Goal: Task Accomplishment & Management: Use online tool/utility

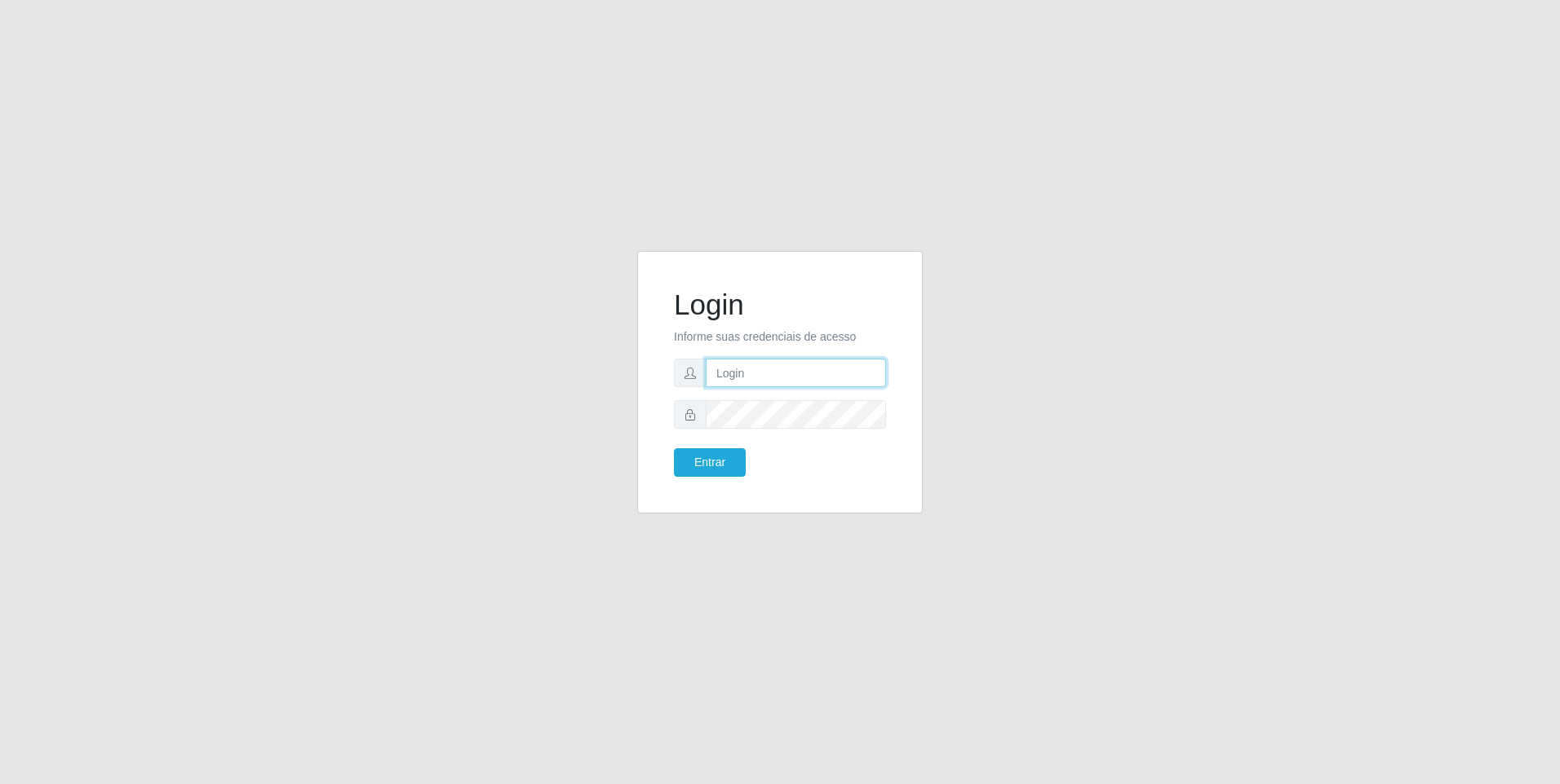
click at [775, 372] on input "text" at bounding box center [795, 373] width 180 height 29
click at [697, 466] on button "Entrar" at bounding box center [709, 463] width 72 height 29
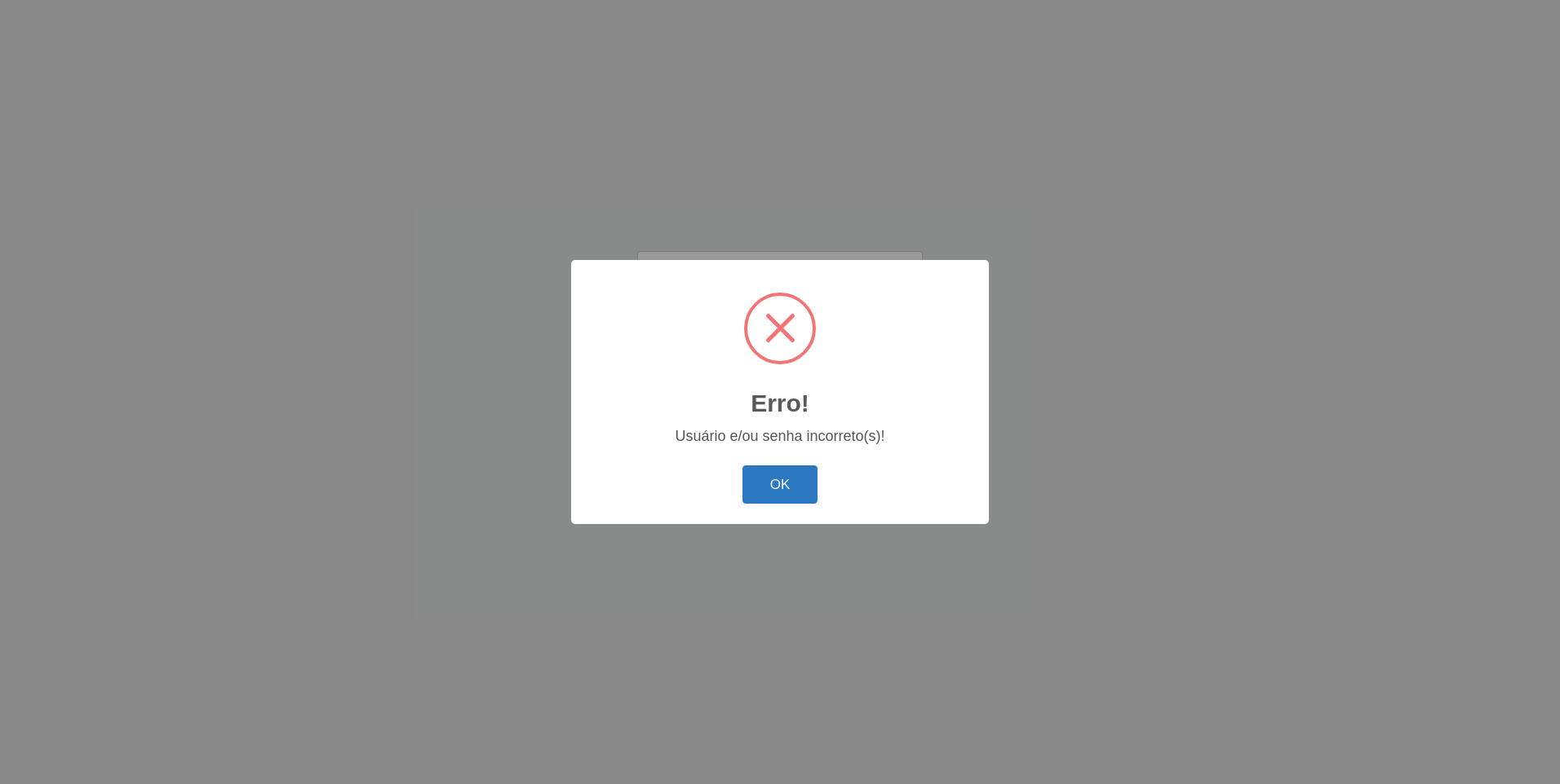
click at [780, 495] on button "OK" at bounding box center [780, 484] width 76 height 38
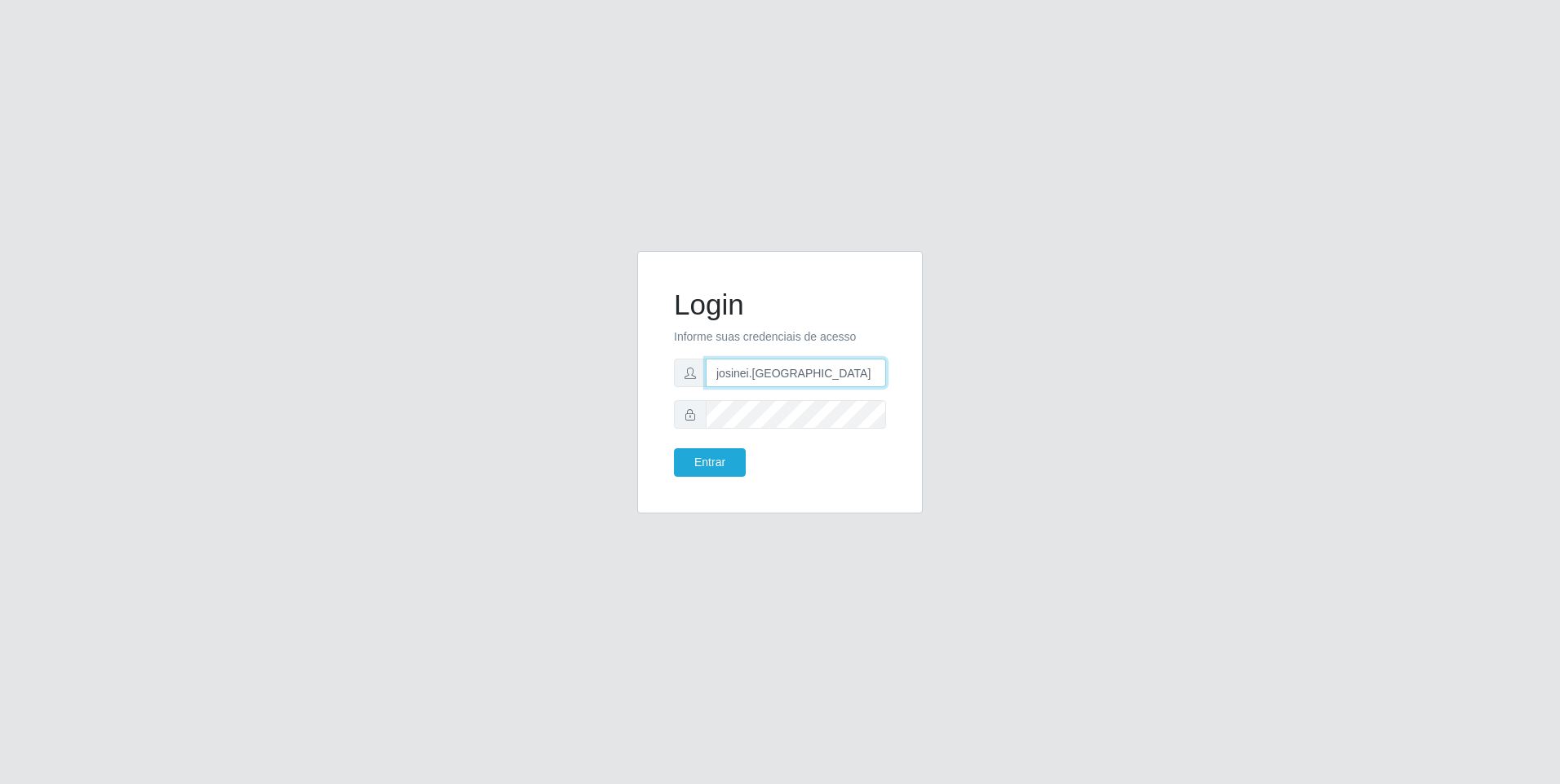
click at [792, 376] on input "josinei.[GEOGRAPHIC_DATA]" at bounding box center [795, 373] width 180 height 29
click at [779, 374] on input "josinei.[GEOGRAPHIC_DATA]" at bounding box center [795, 373] width 180 height 29
click at [681, 413] on span at bounding box center [690, 414] width 32 height 29
click at [686, 413] on icon at bounding box center [690, 414] width 12 height 12
click at [696, 413] on span at bounding box center [690, 414] width 32 height 29
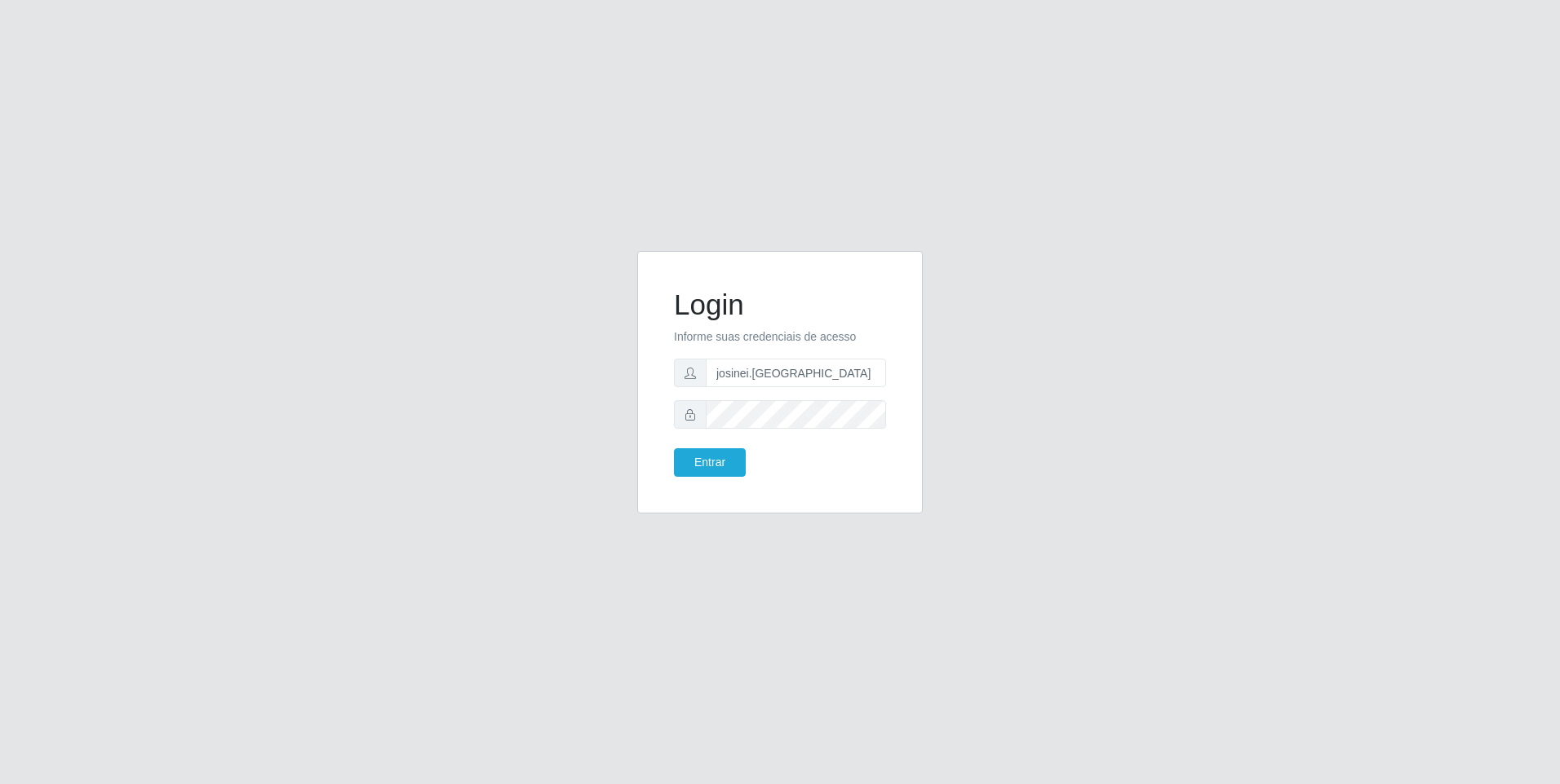
click at [684, 422] on span at bounding box center [690, 414] width 32 height 29
click at [647, 430] on div "Login Informe suas credenciais de acesso josinei.milan Entrar" at bounding box center [779, 382] width 286 height 262
click at [720, 455] on button "Entrar" at bounding box center [709, 463] width 72 height 29
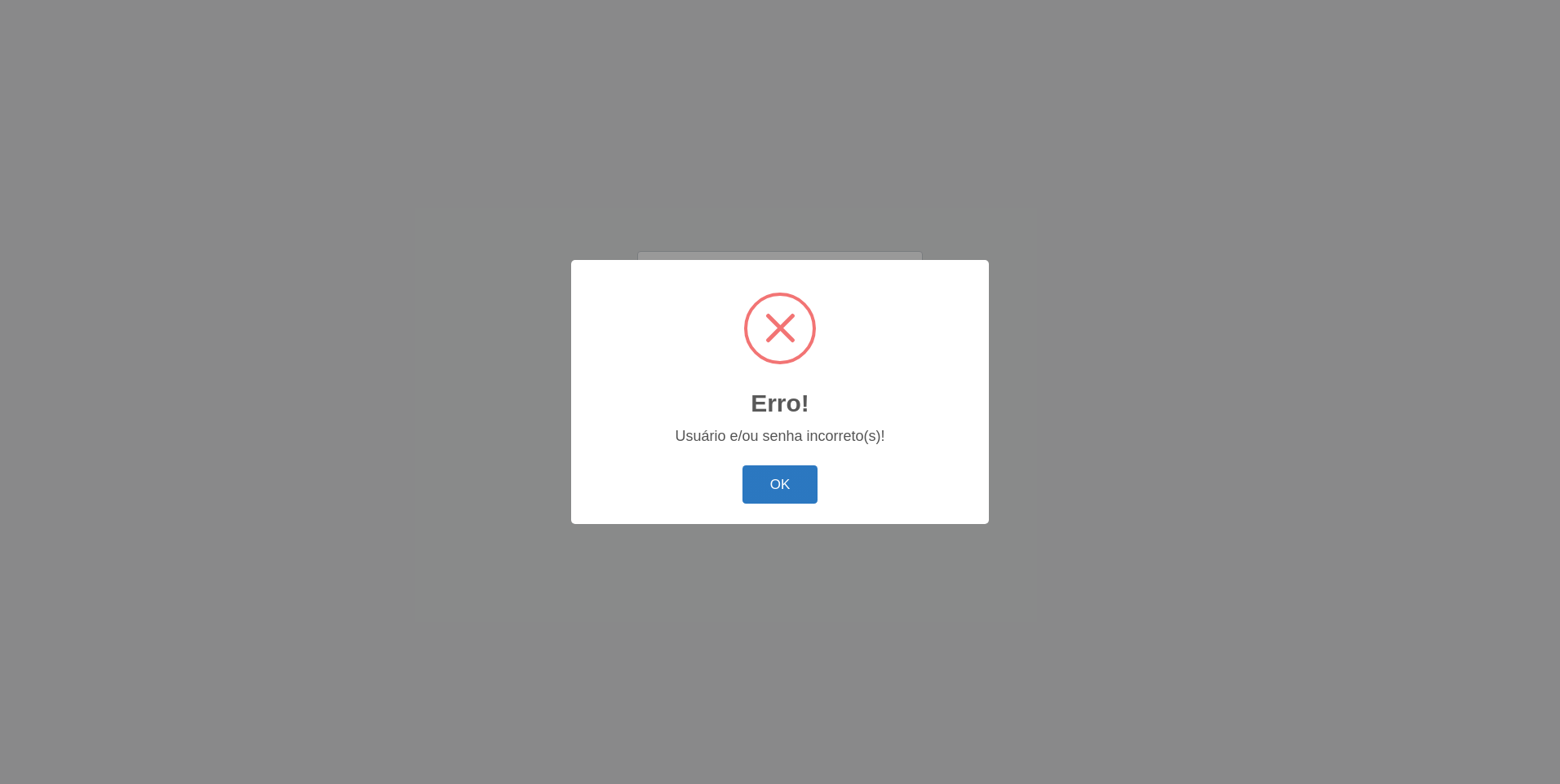
click at [784, 485] on button "OK" at bounding box center [780, 484] width 76 height 38
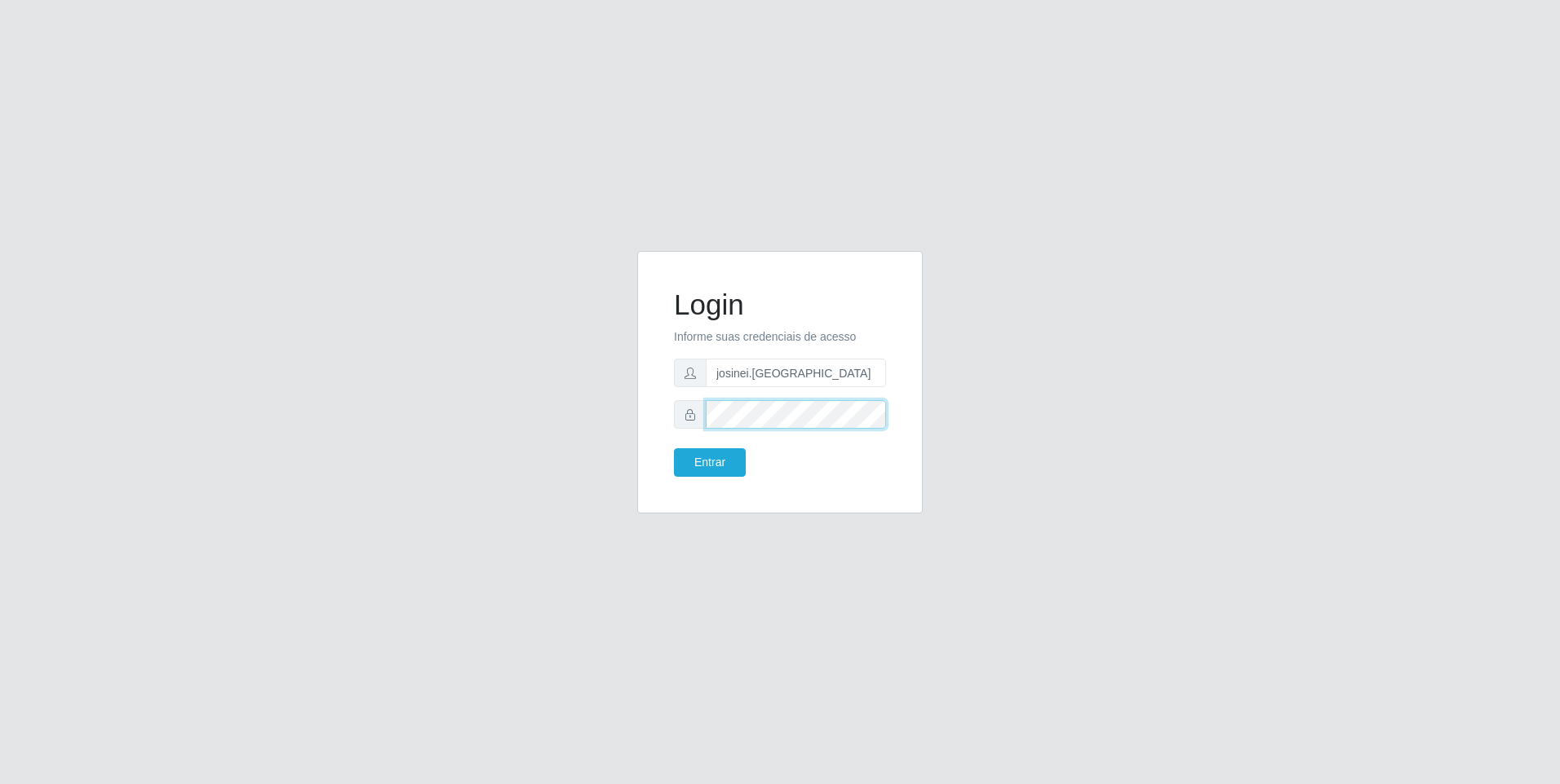
click at [700, 424] on div at bounding box center [779, 414] width 212 height 29
click at [779, 371] on input "josinei.[GEOGRAPHIC_DATA]" at bounding box center [795, 373] width 180 height 29
type input "[EMAIL_ADDRESS][DOMAIN_NAME]"
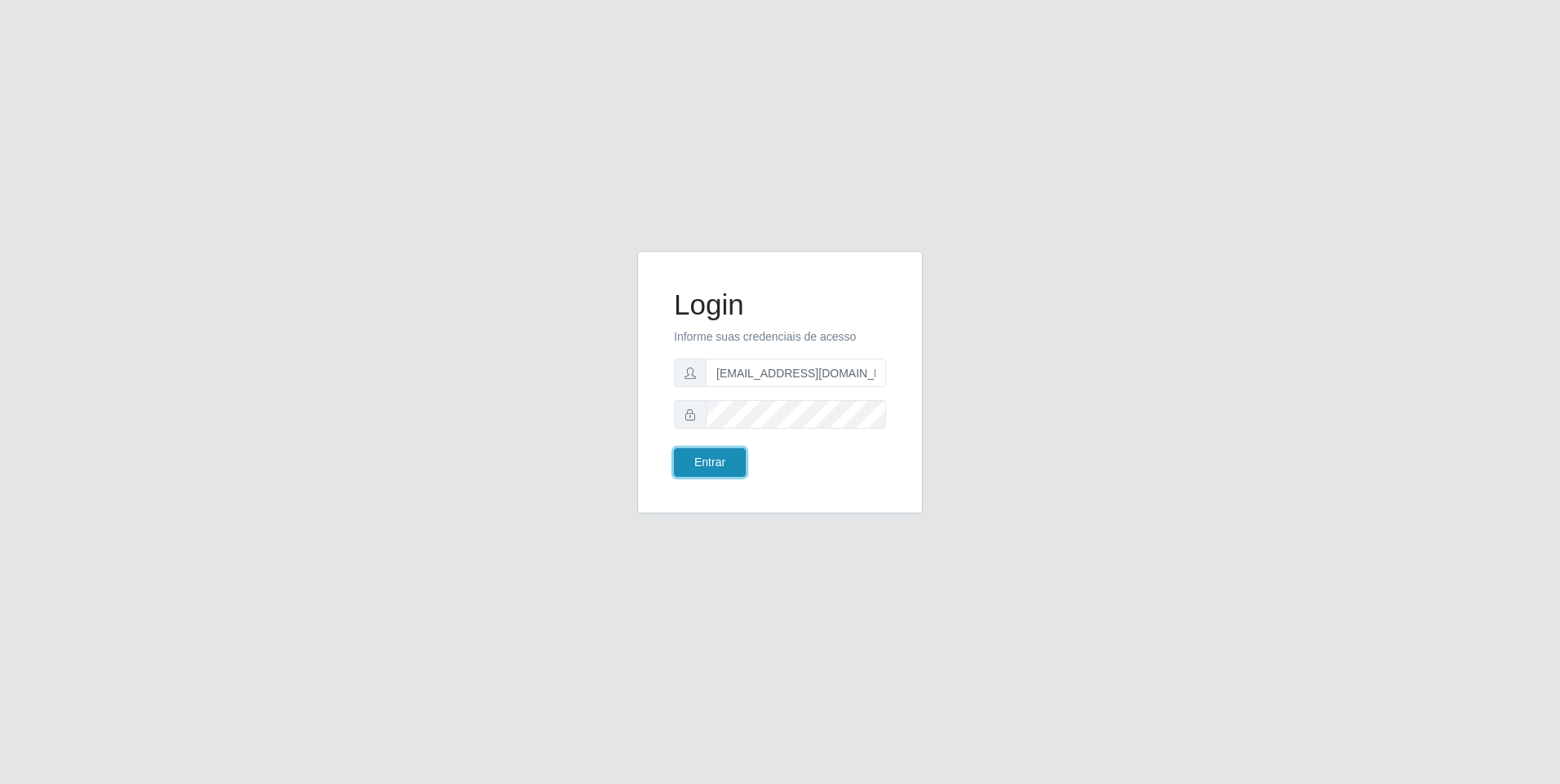
click at [716, 464] on button "Entrar" at bounding box center [709, 463] width 72 height 29
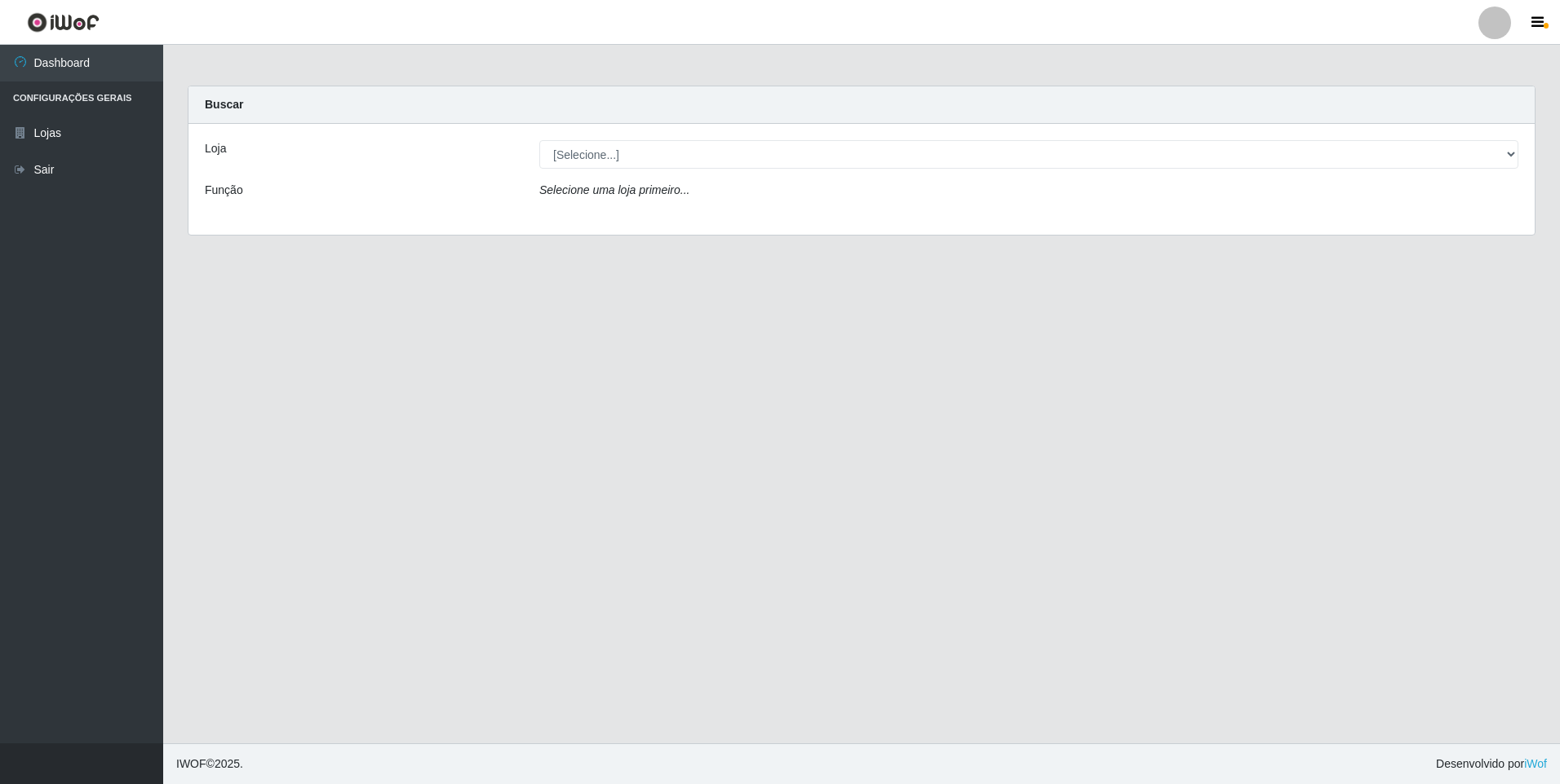
click at [636, 188] on icon "Selecione uma loja primeiro..." at bounding box center [614, 190] width 150 height 13
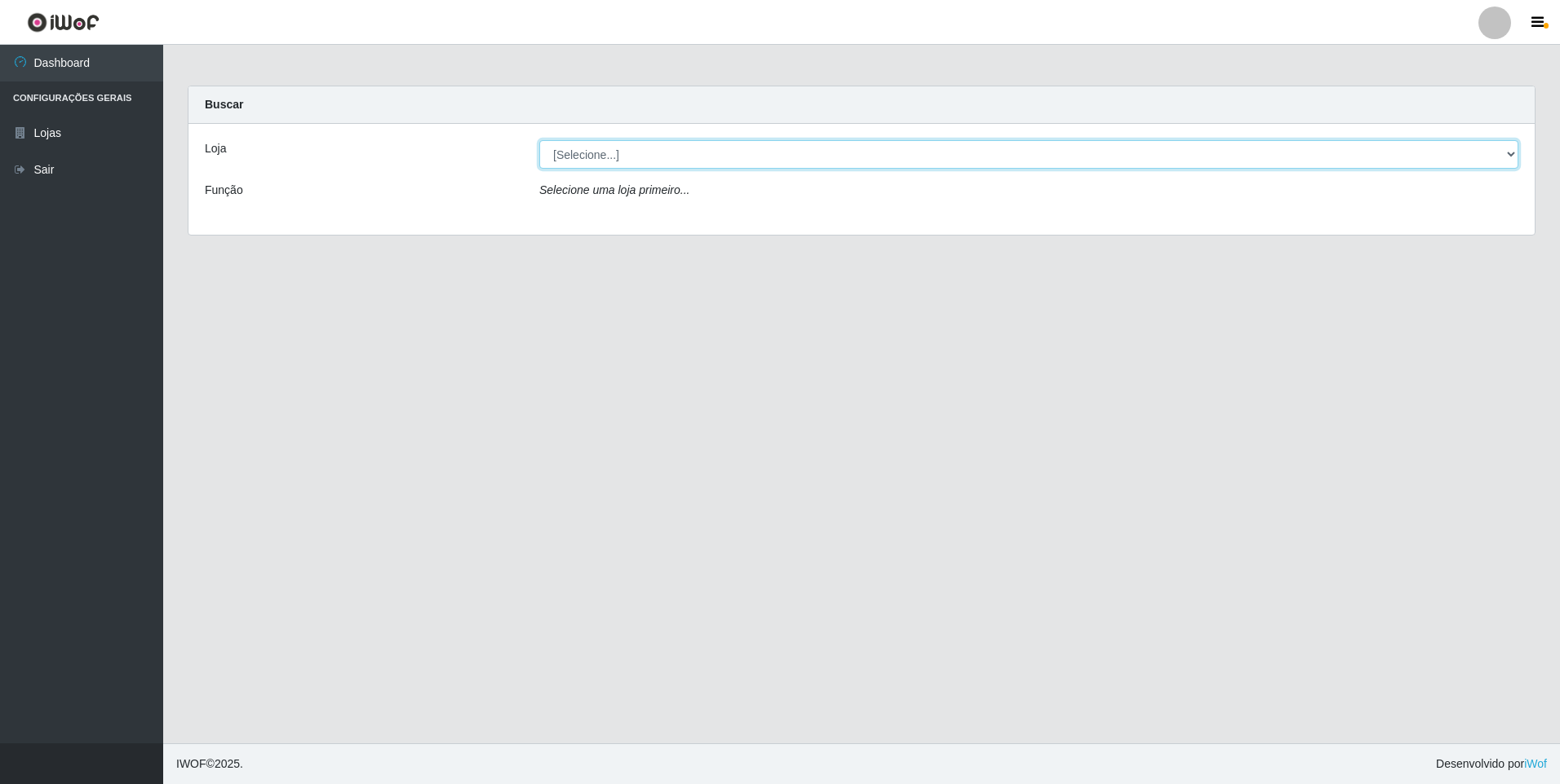
click at [644, 156] on select "[Selecione...] Extrabom - Loja 01 Centro de Distribuição" at bounding box center [1028, 155] width 979 height 29
select select "435"
click at [539, 141] on select "[Selecione...] Extrabom - Loja 01 Centro de Distribuição" at bounding box center [1028, 155] width 979 height 29
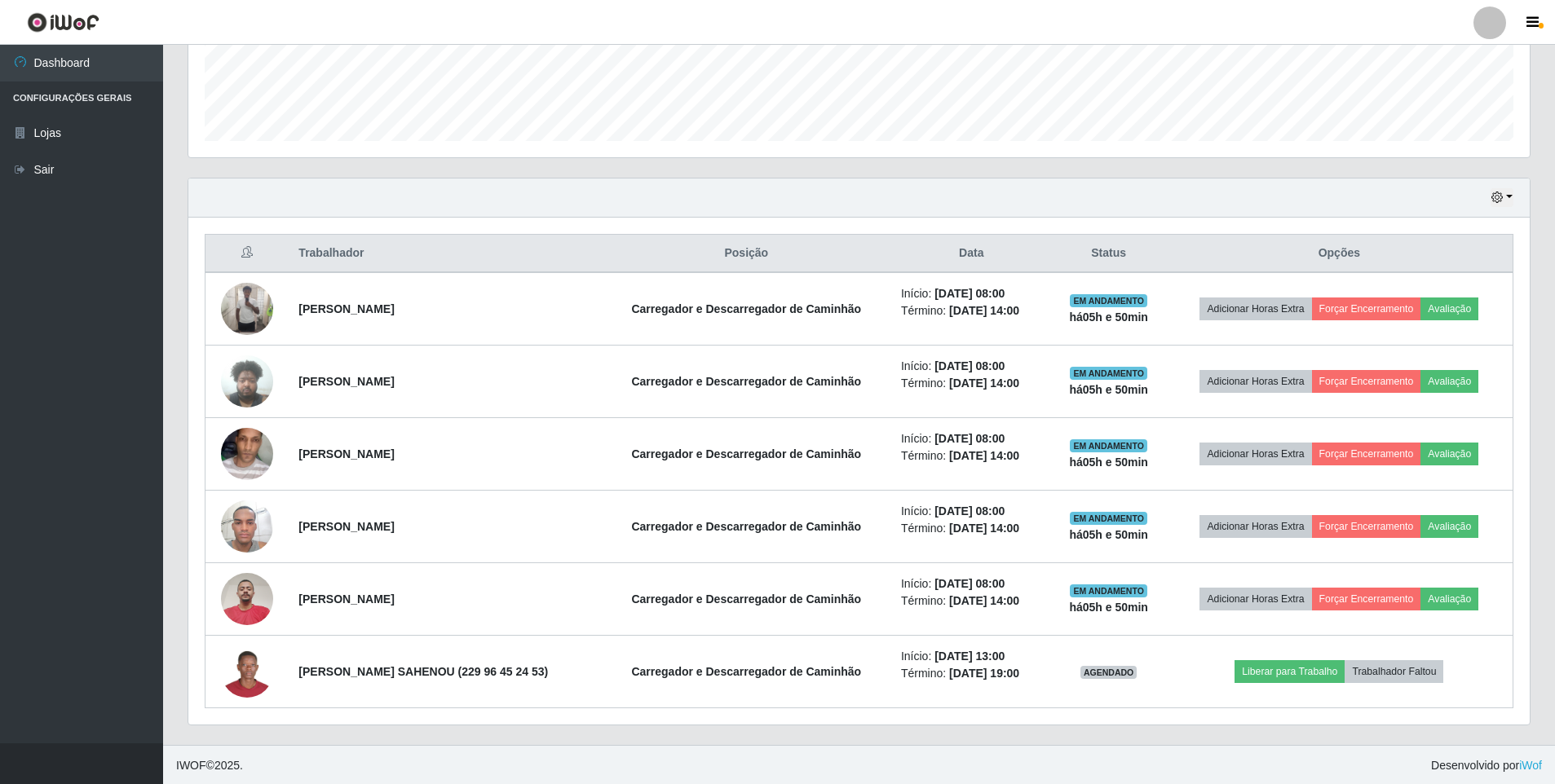
scroll to position [444, 0]
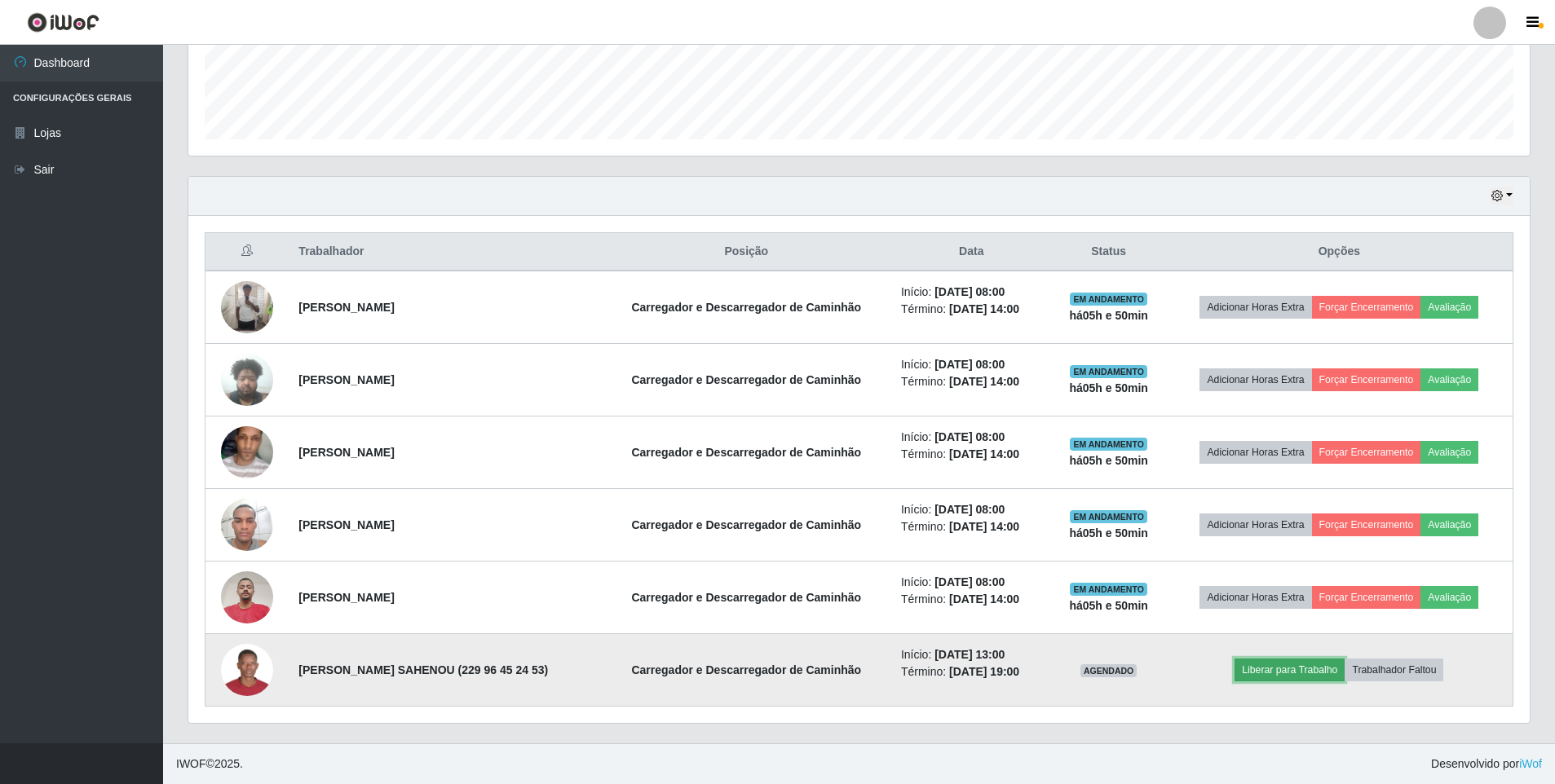
click at [1275, 666] on button "Liberar para Trabalho" at bounding box center [1289, 670] width 110 height 23
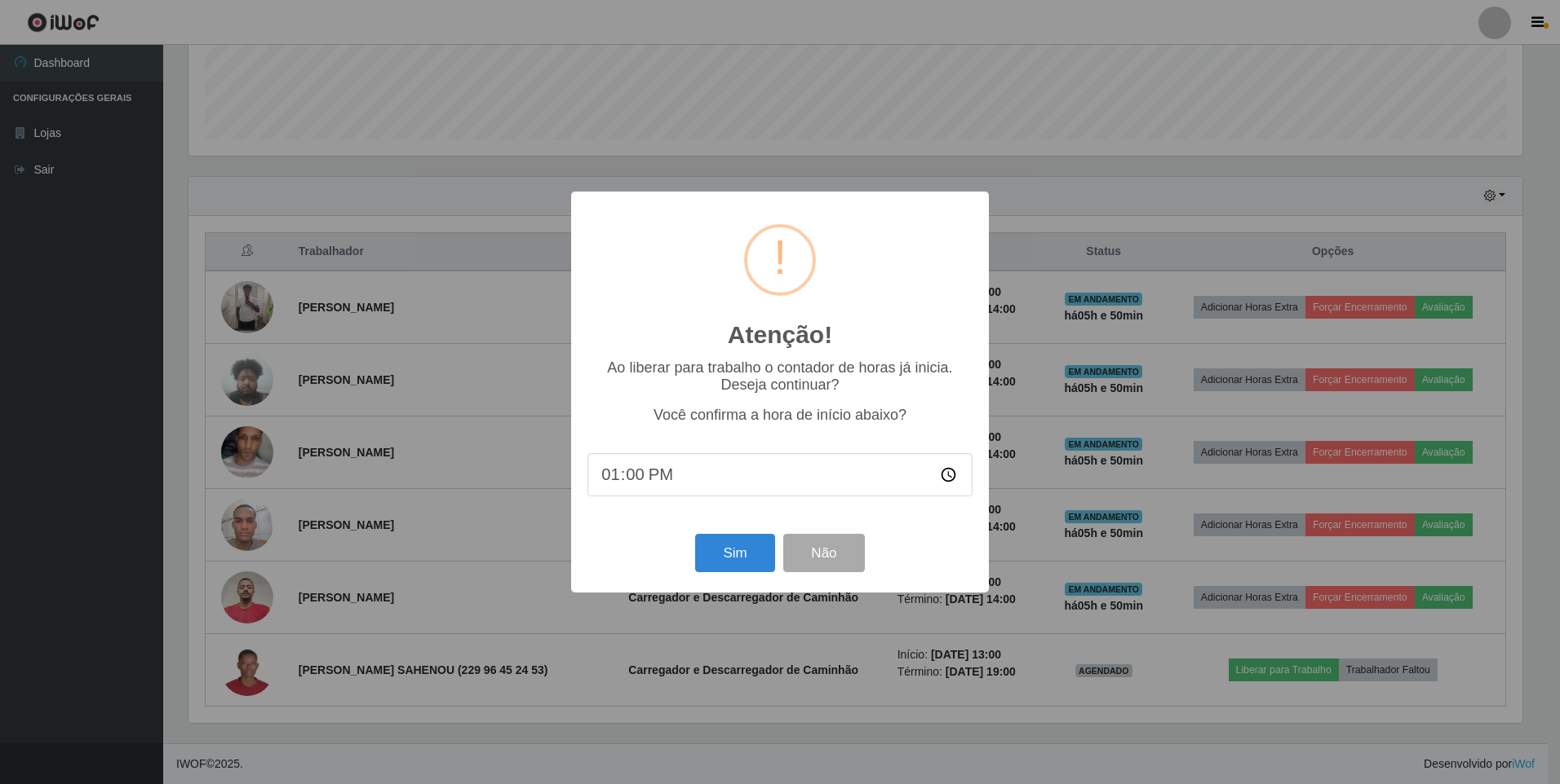
click at [636, 479] on input "13:00" at bounding box center [780, 474] width 385 height 43
click at [955, 475] on input "13:00" at bounding box center [780, 474] width 385 height 43
type input "13:50"
click at [752, 550] on button "Sim" at bounding box center [734, 553] width 79 height 38
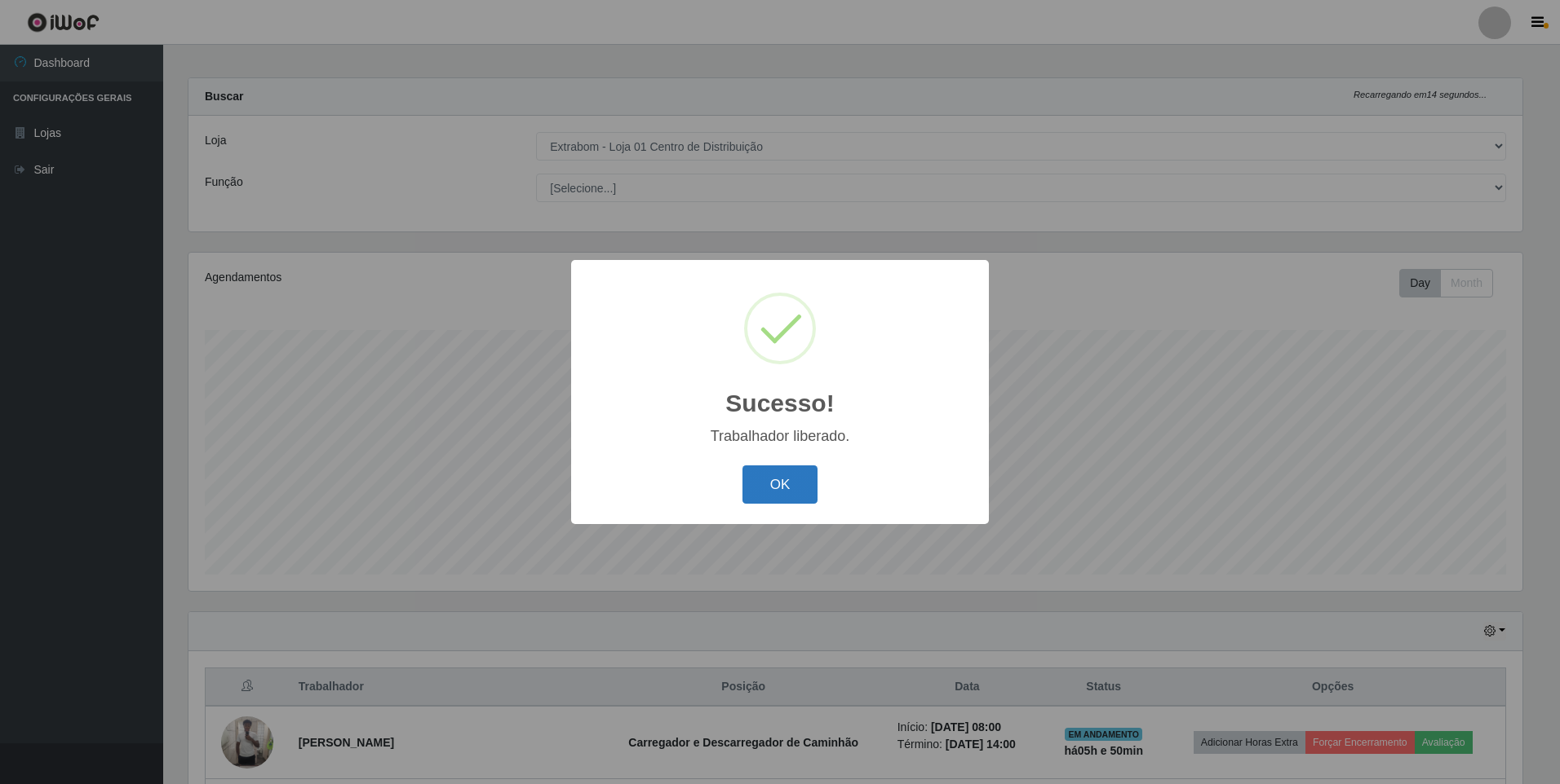
click at [780, 486] on button "OK" at bounding box center [780, 484] width 76 height 38
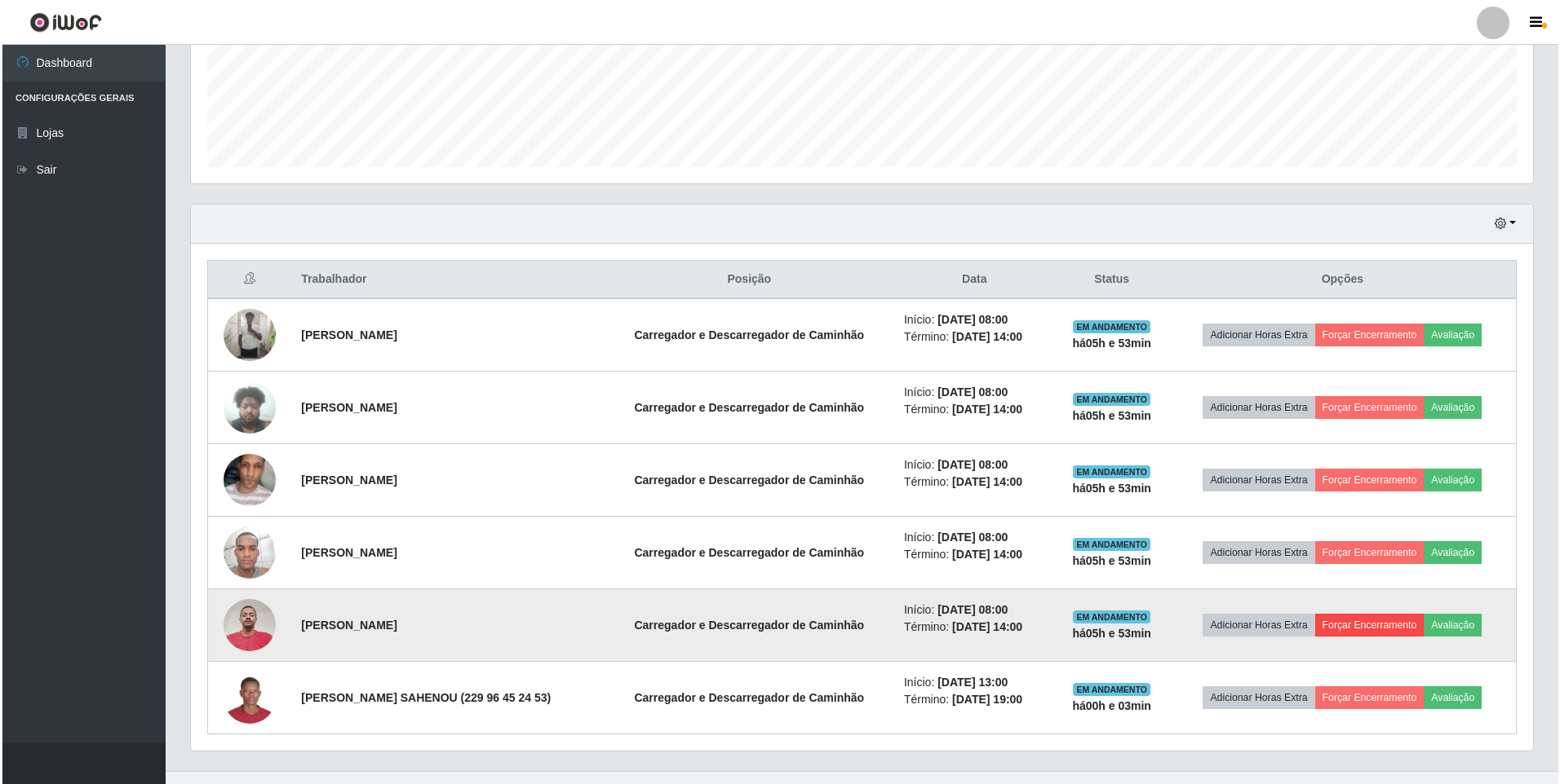
scroll to position [444, 0]
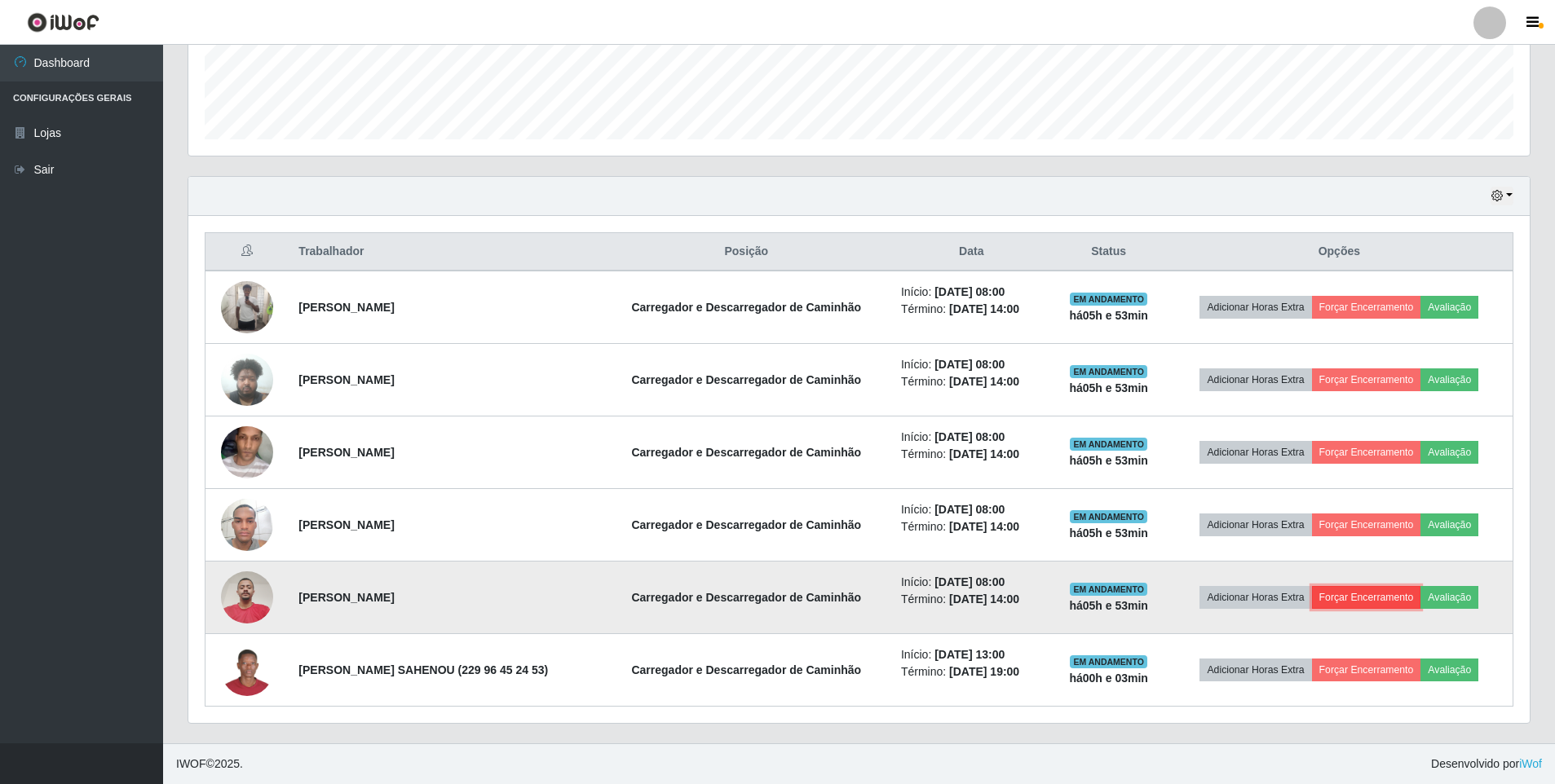
click at [1366, 591] on button "Forçar Encerramento" at bounding box center [1367, 598] width 109 height 23
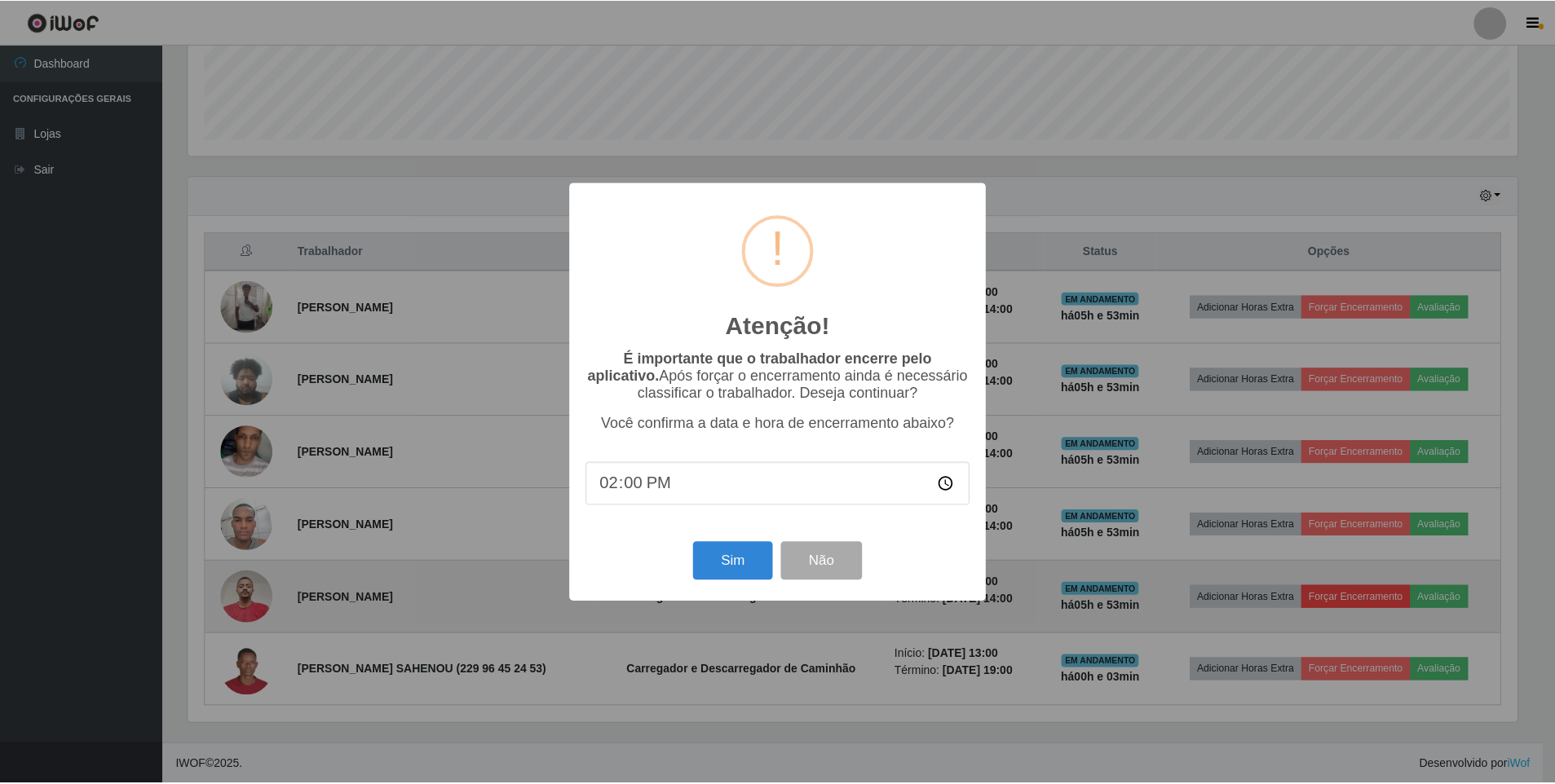
scroll to position [338, 1333]
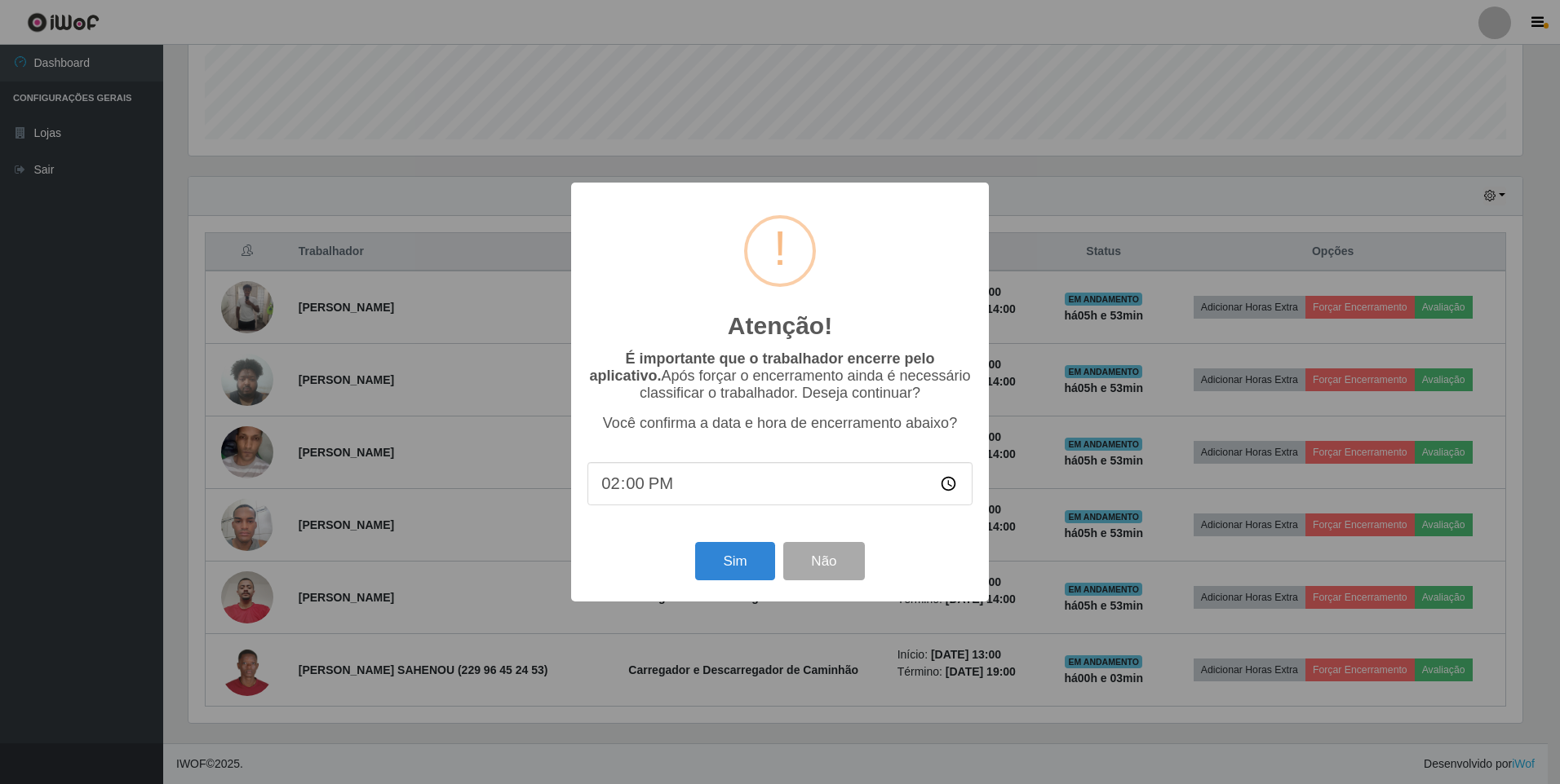
click at [959, 483] on input "14:00" at bounding box center [780, 483] width 385 height 43
click at [950, 487] on input "14:00" at bounding box center [780, 483] width 385 height 43
click at [636, 481] on input "13:00" at bounding box center [780, 483] width 385 height 43
click at [939, 485] on input "13:00" at bounding box center [780, 483] width 385 height 43
type input "13:40"
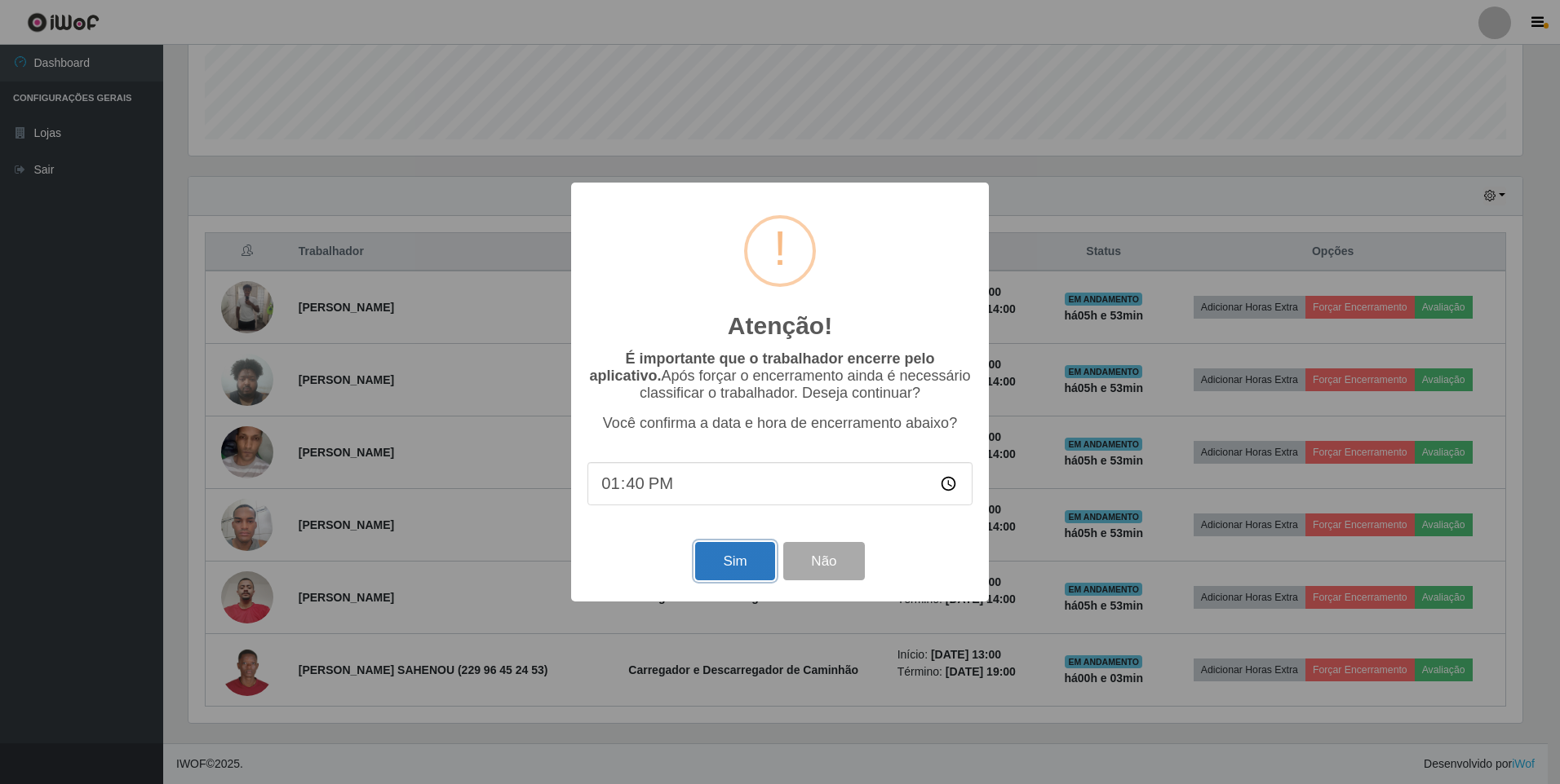
click at [721, 567] on button "Sim" at bounding box center [734, 561] width 79 height 38
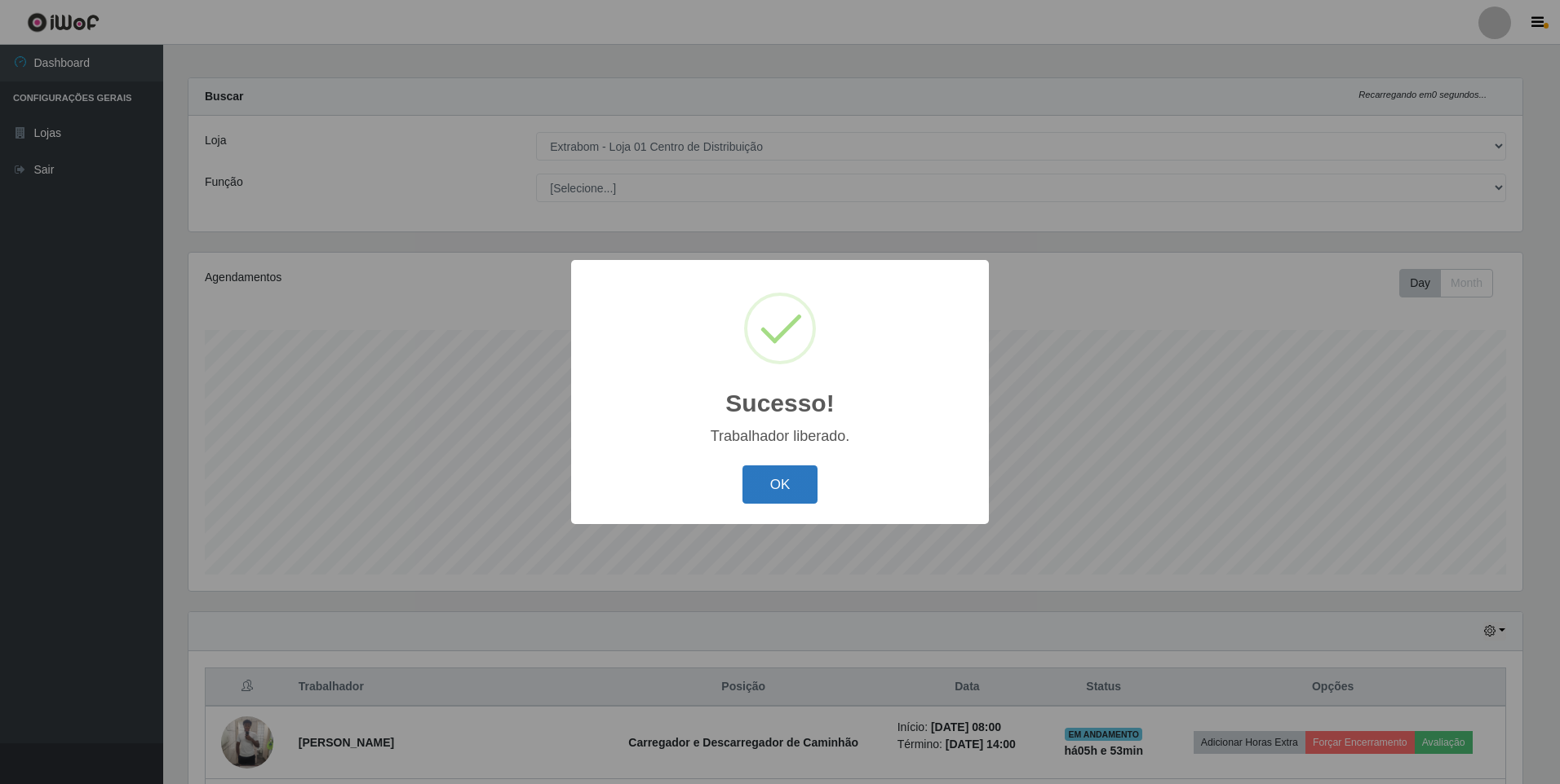
click at [754, 491] on button "OK" at bounding box center [780, 484] width 76 height 38
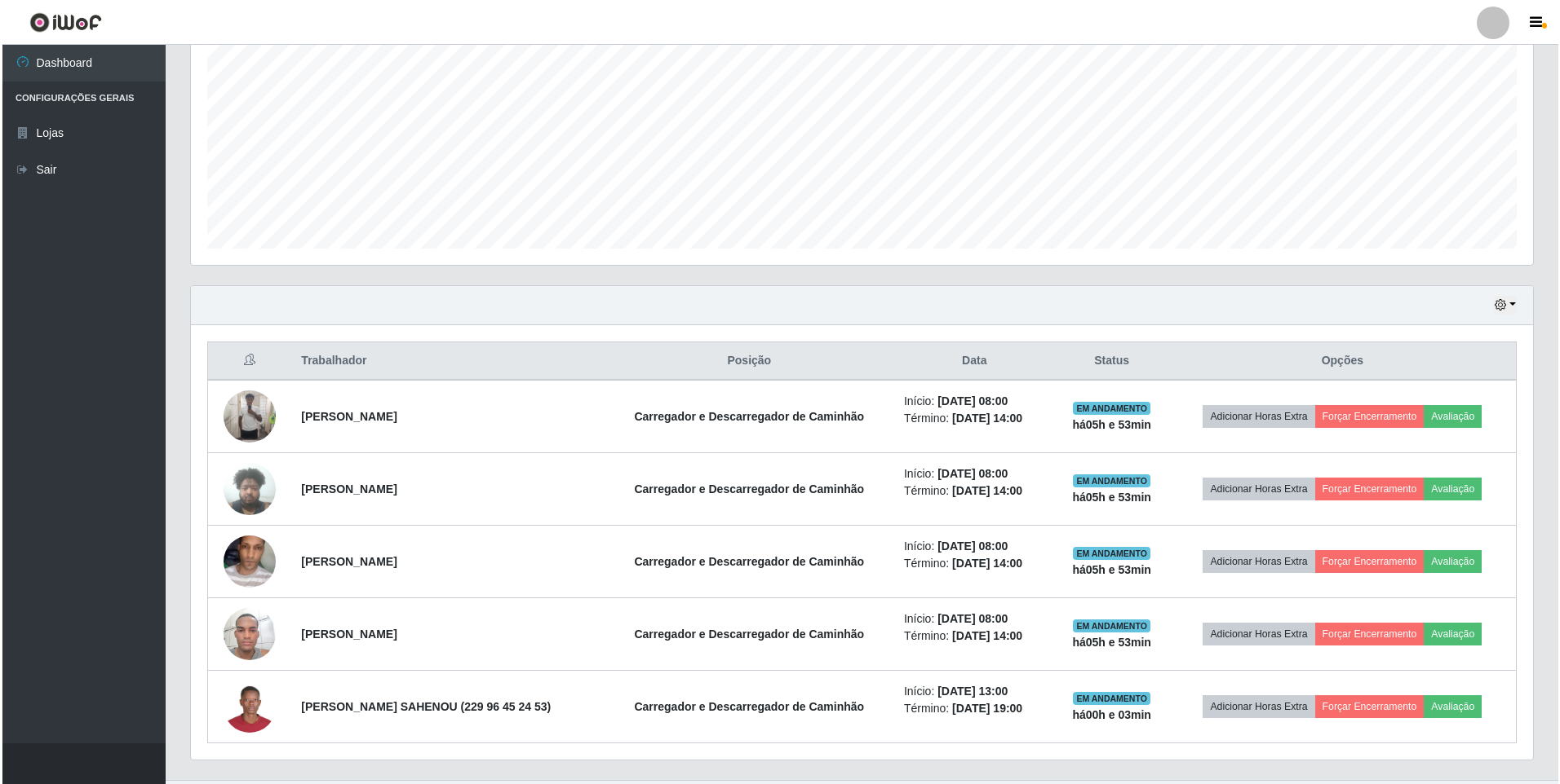
scroll to position [371, 0]
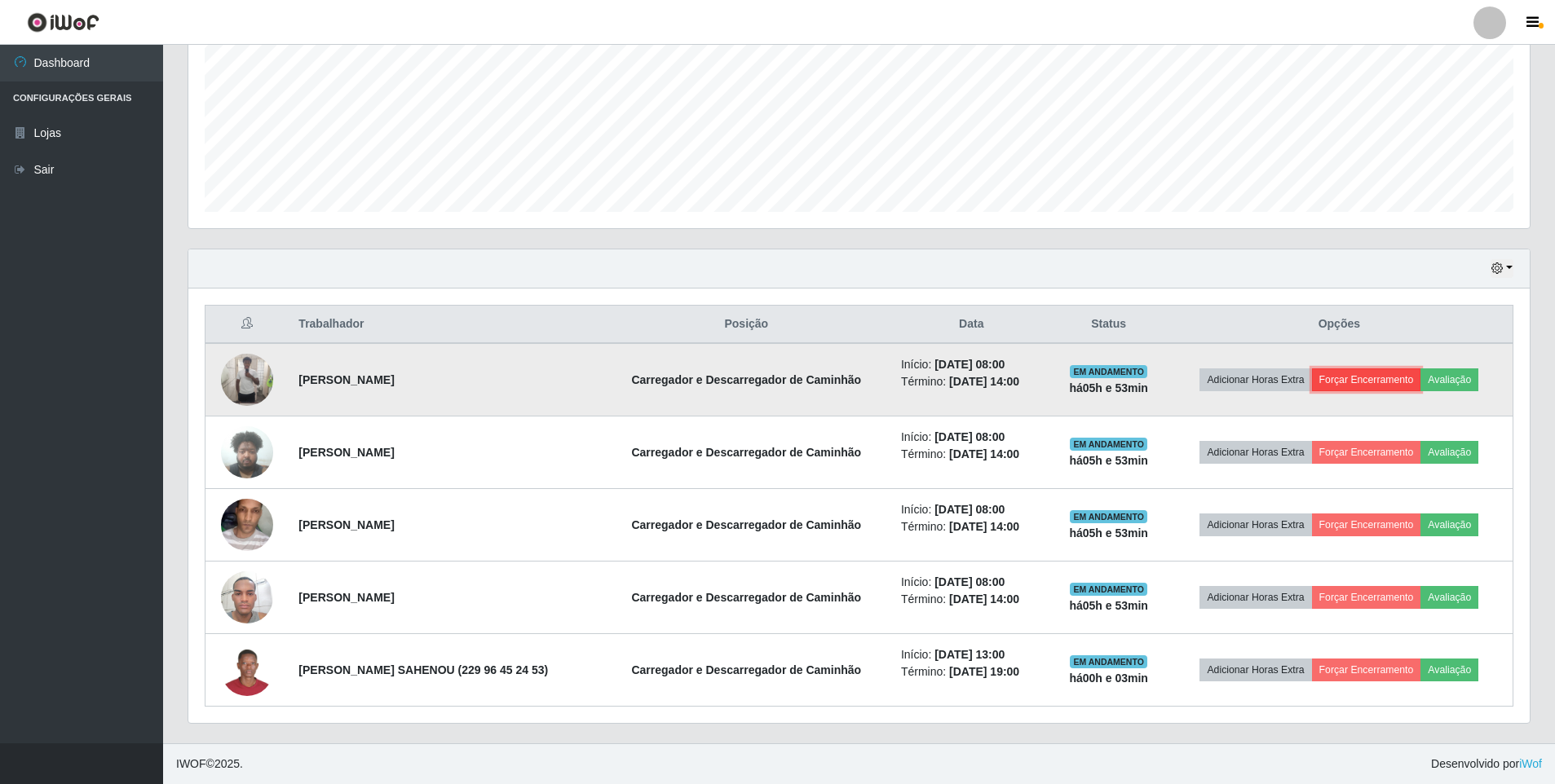
click at [1371, 375] on button "Forçar Encerramento" at bounding box center [1367, 380] width 109 height 23
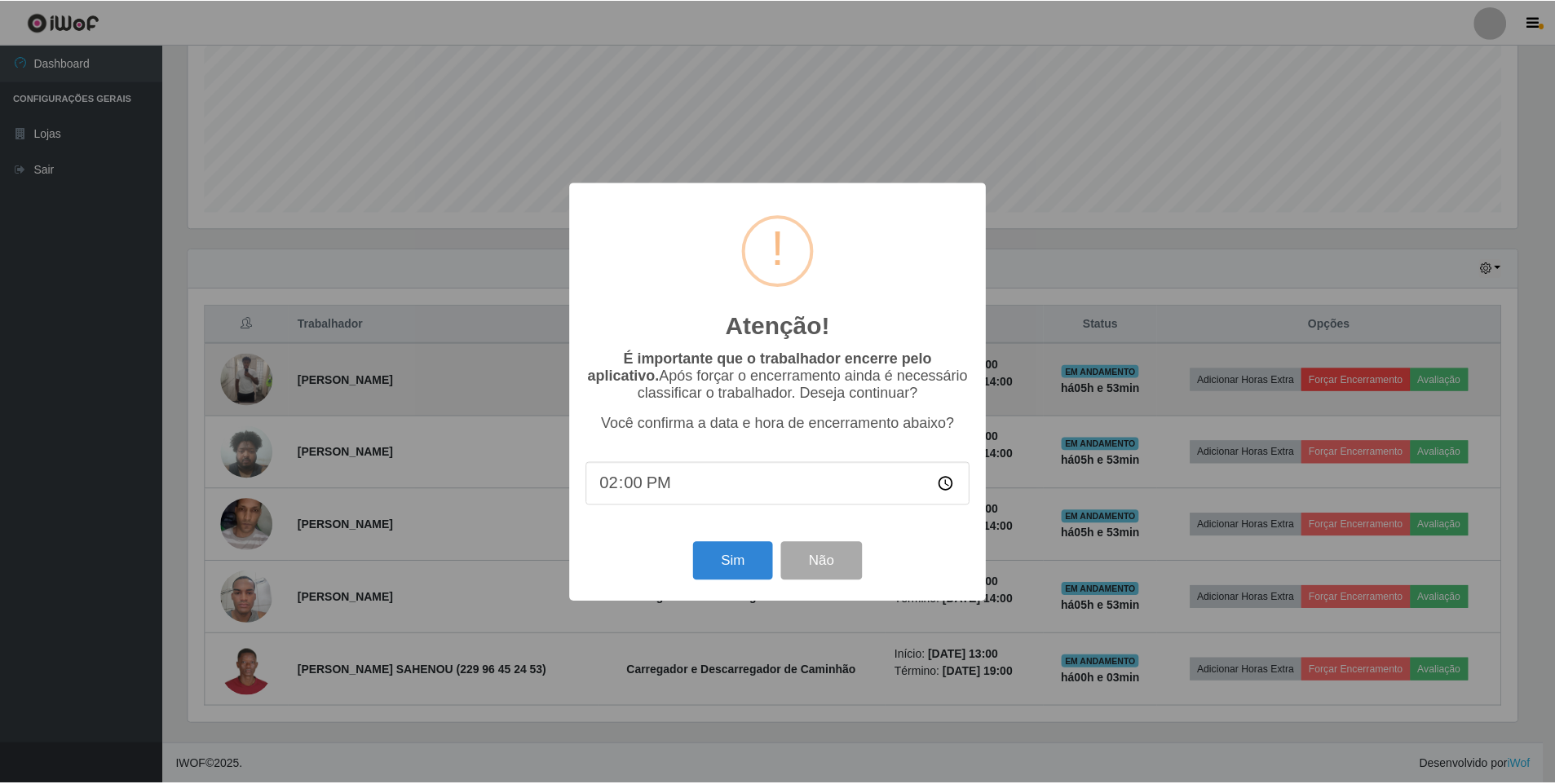
scroll to position [338, 1333]
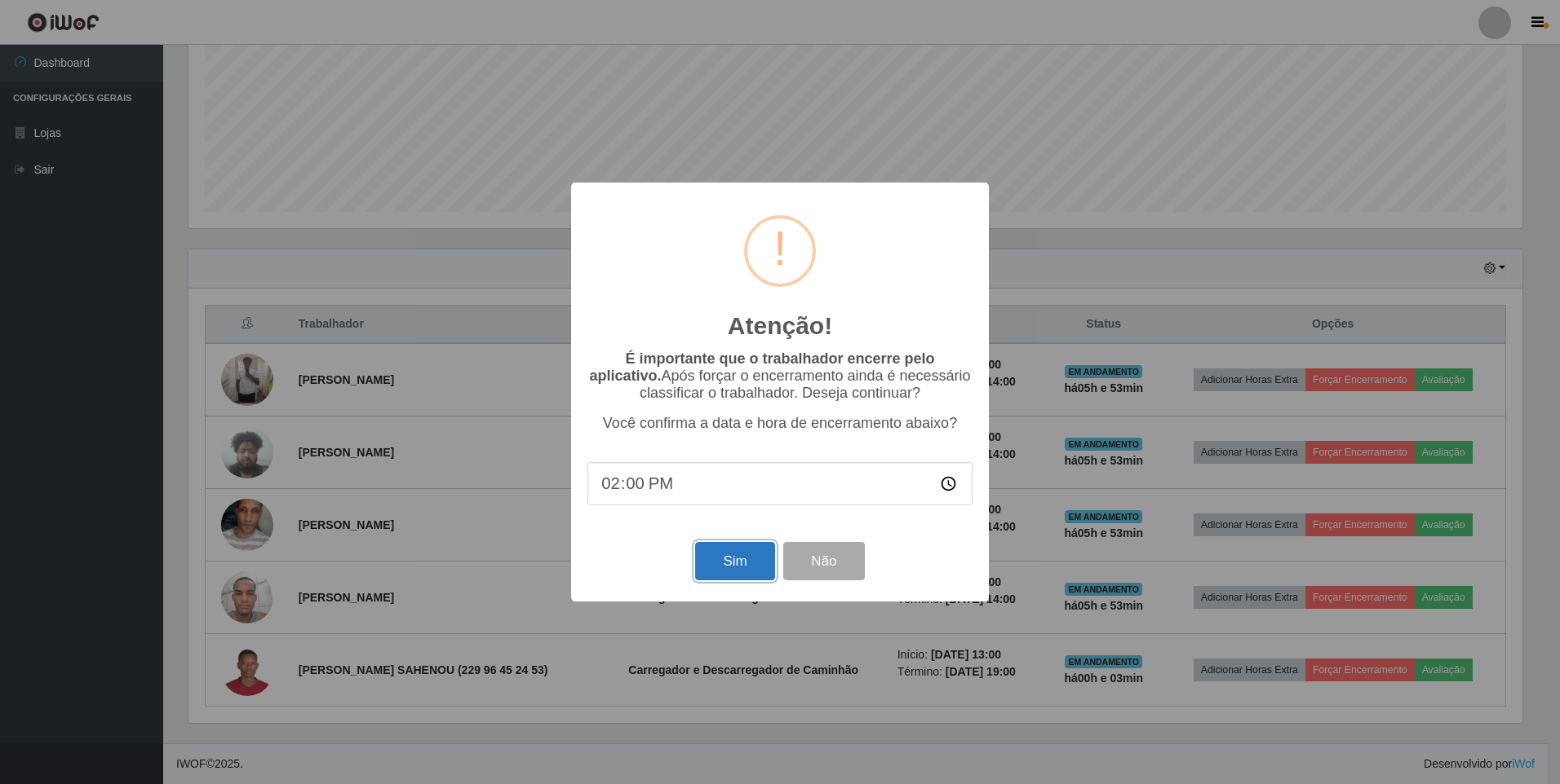
click at [737, 570] on button "Sim" at bounding box center [734, 561] width 79 height 38
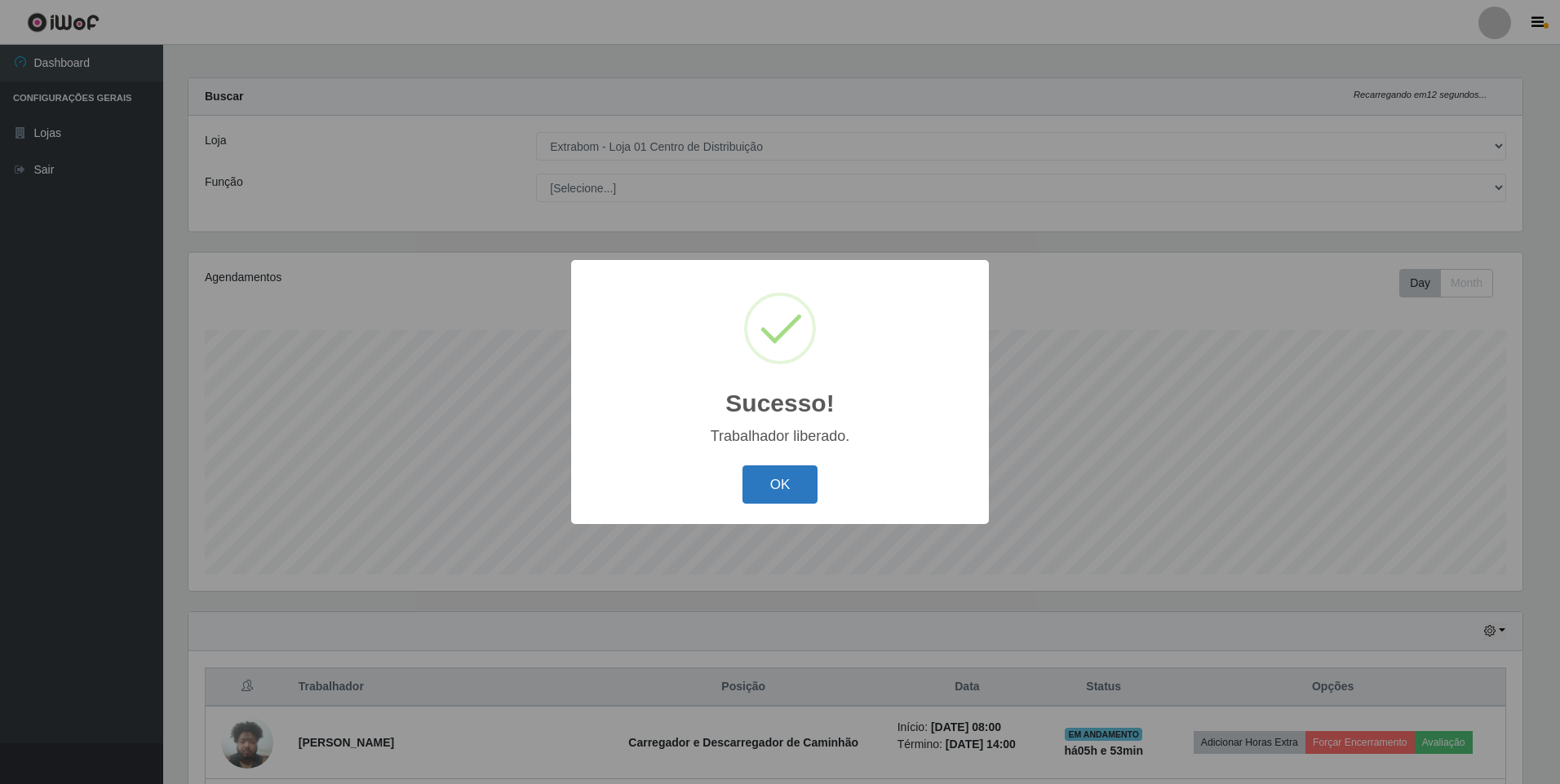
click at [797, 479] on button "OK" at bounding box center [780, 484] width 76 height 38
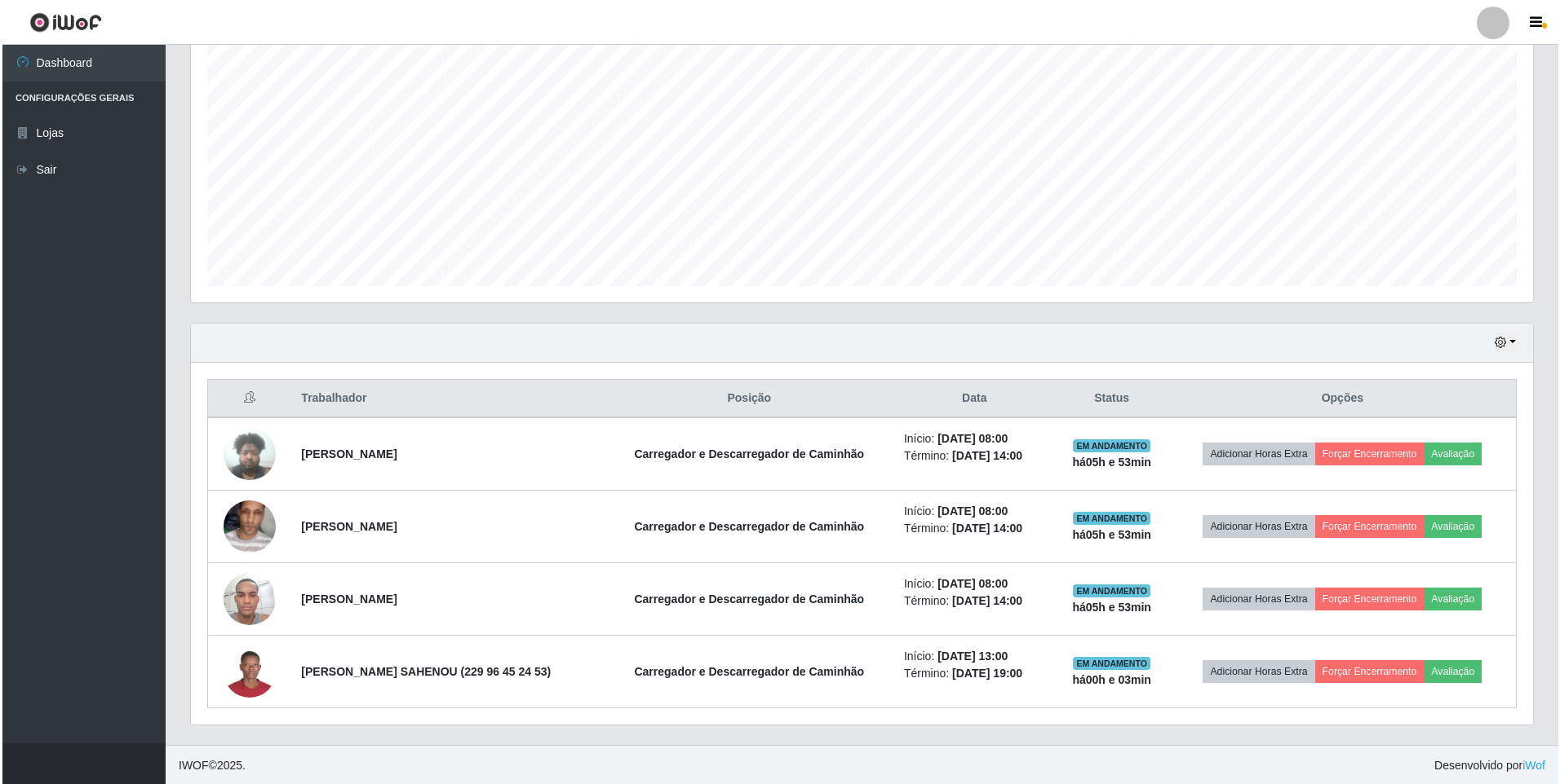
scroll to position [298, 0]
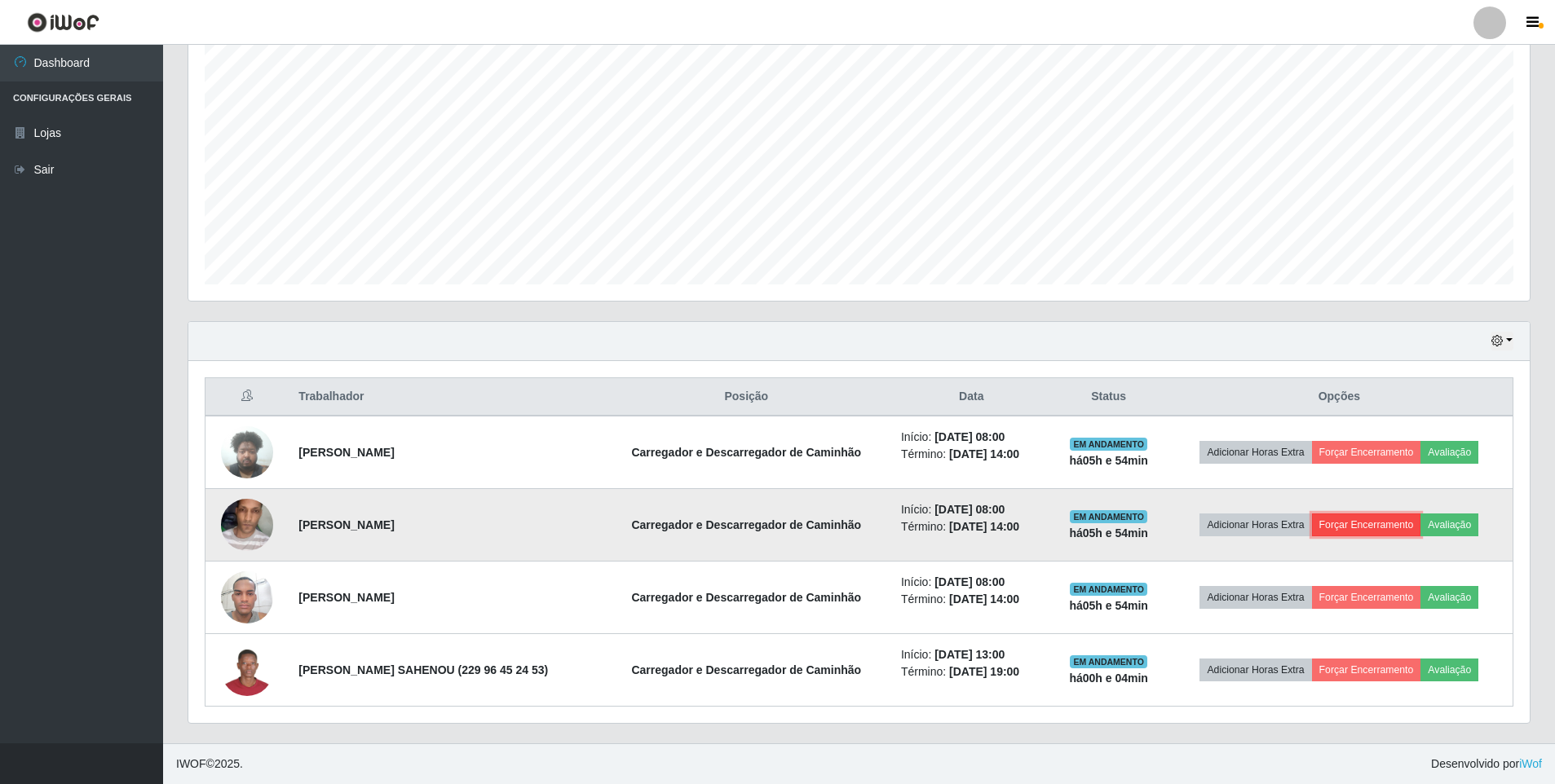
click at [1358, 531] on button "Forçar Encerramento" at bounding box center [1367, 525] width 109 height 23
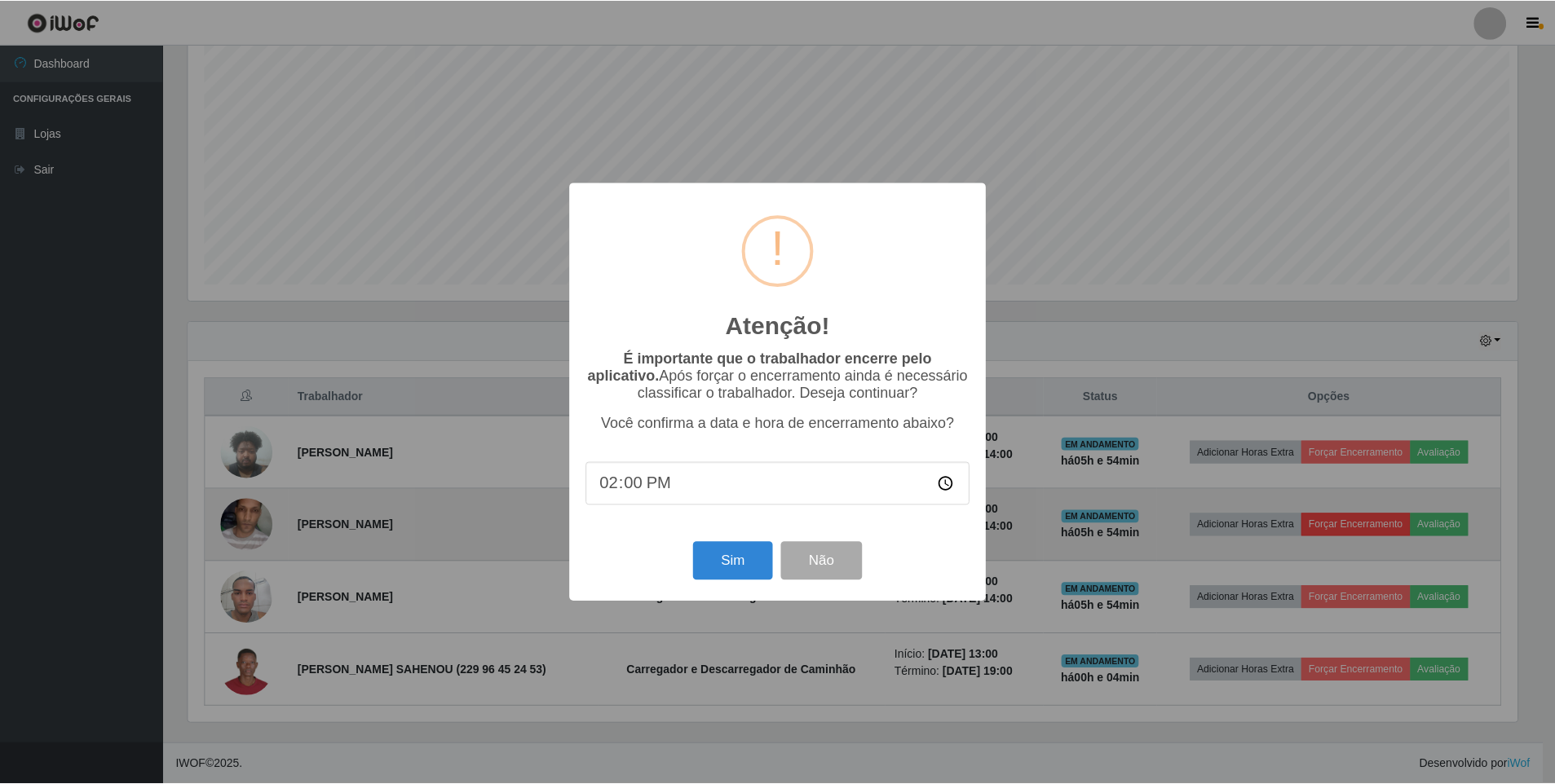
scroll to position [338, 1333]
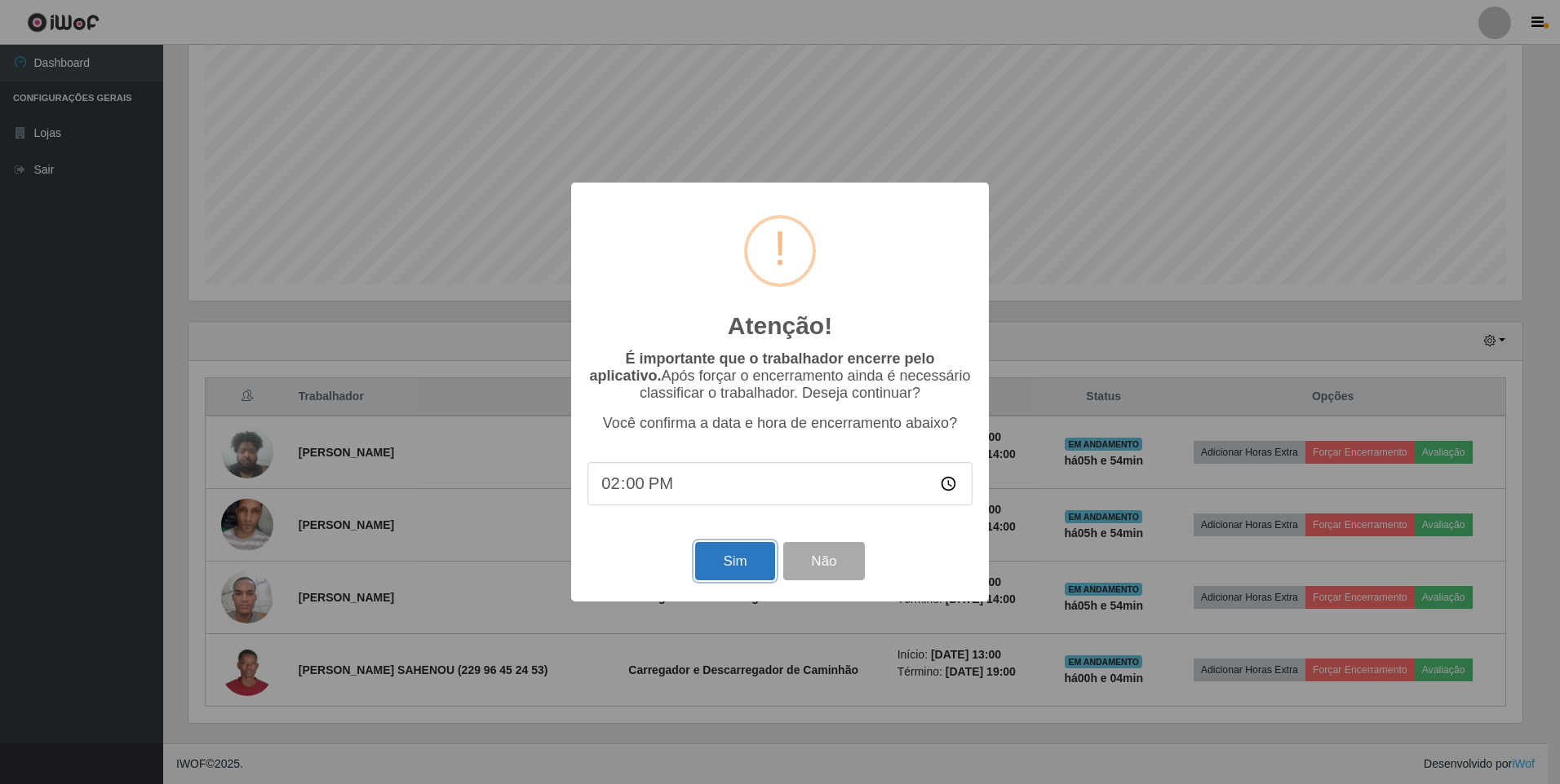
click at [716, 557] on button "Sim" at bounding box center [734, 561] width 79 height 38
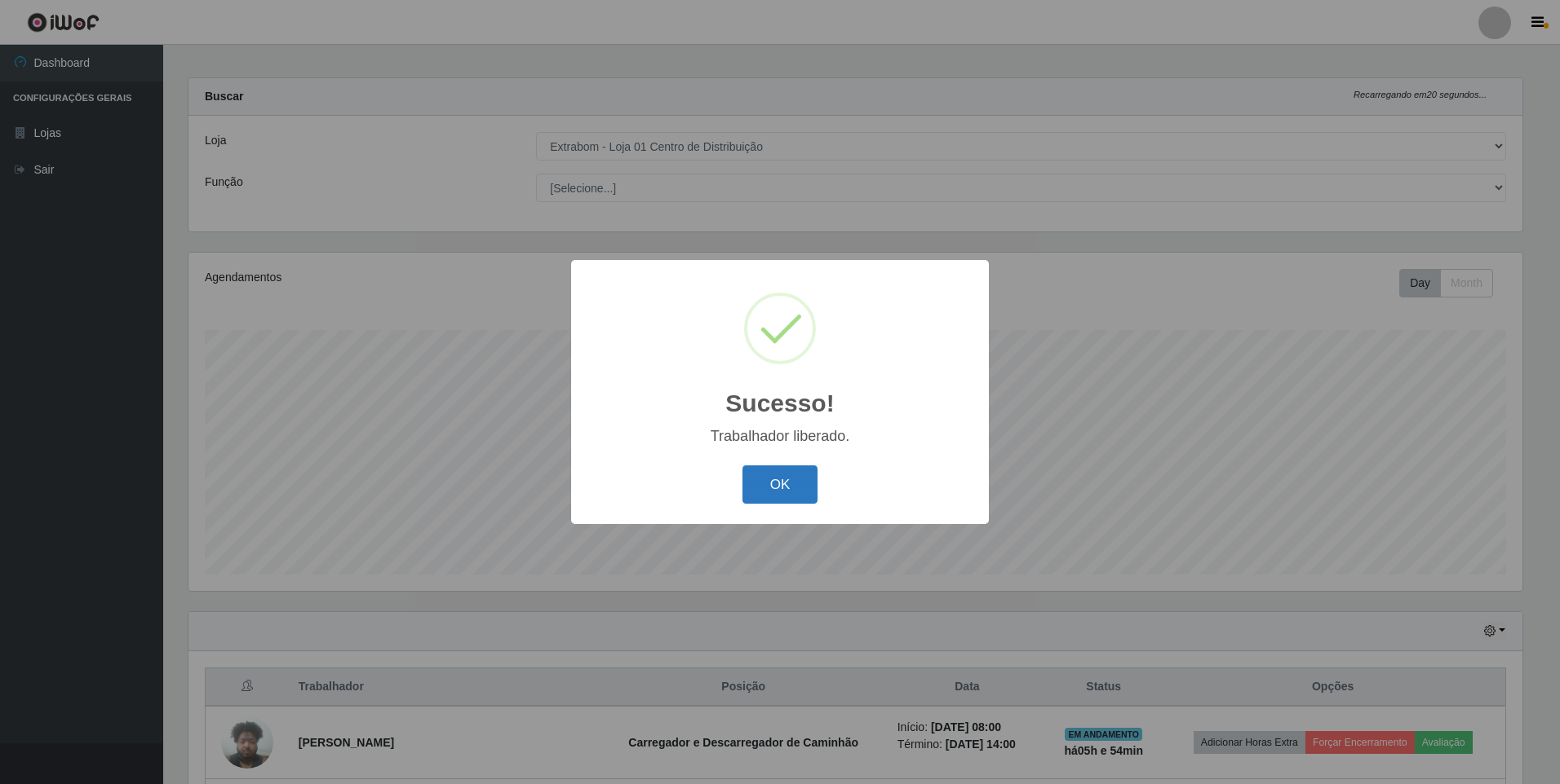
click at [781, 490] on button "OK" at bounding box center [780, 484] width 76 height 38
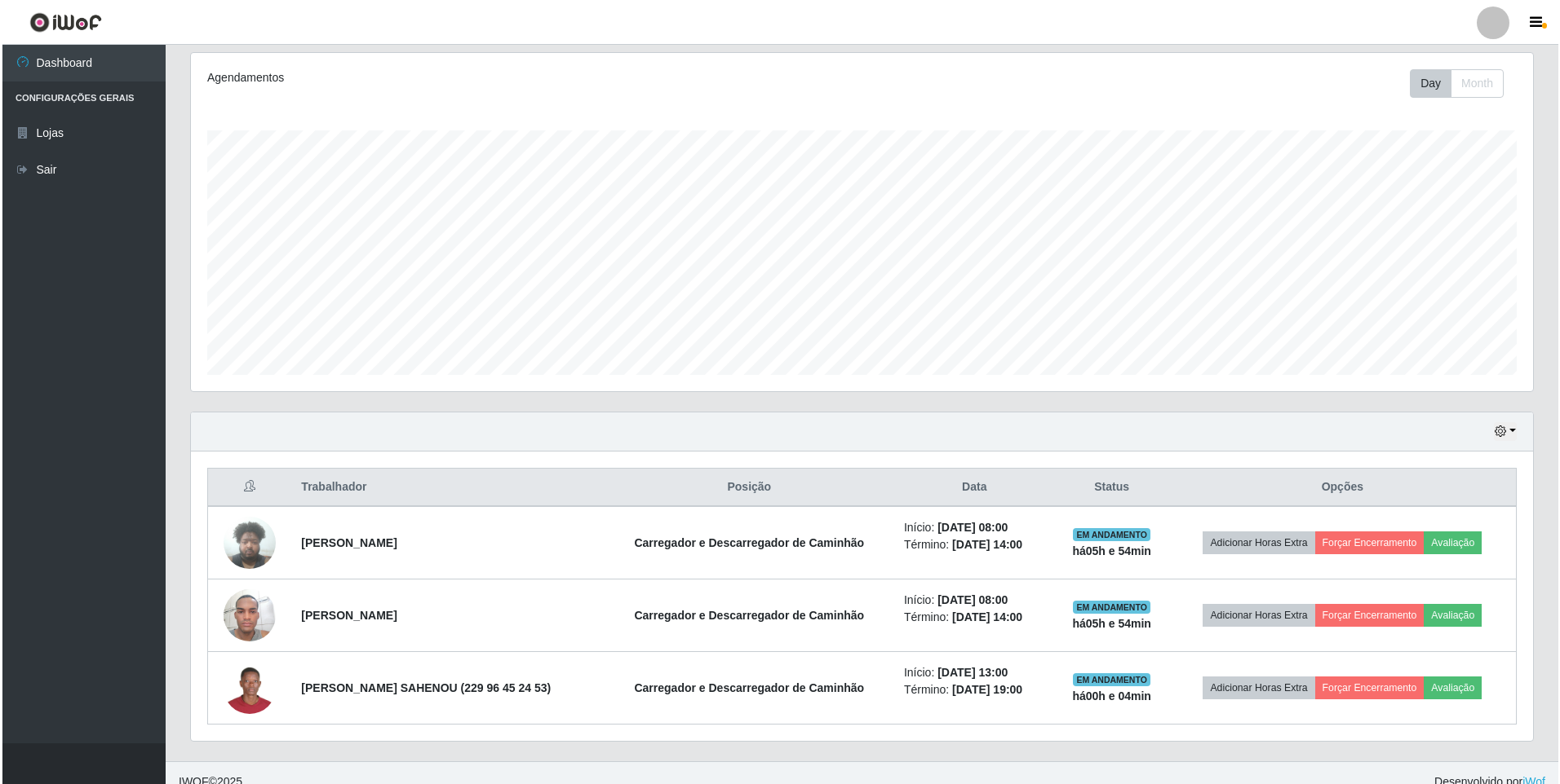
scroll to position [226, 0]
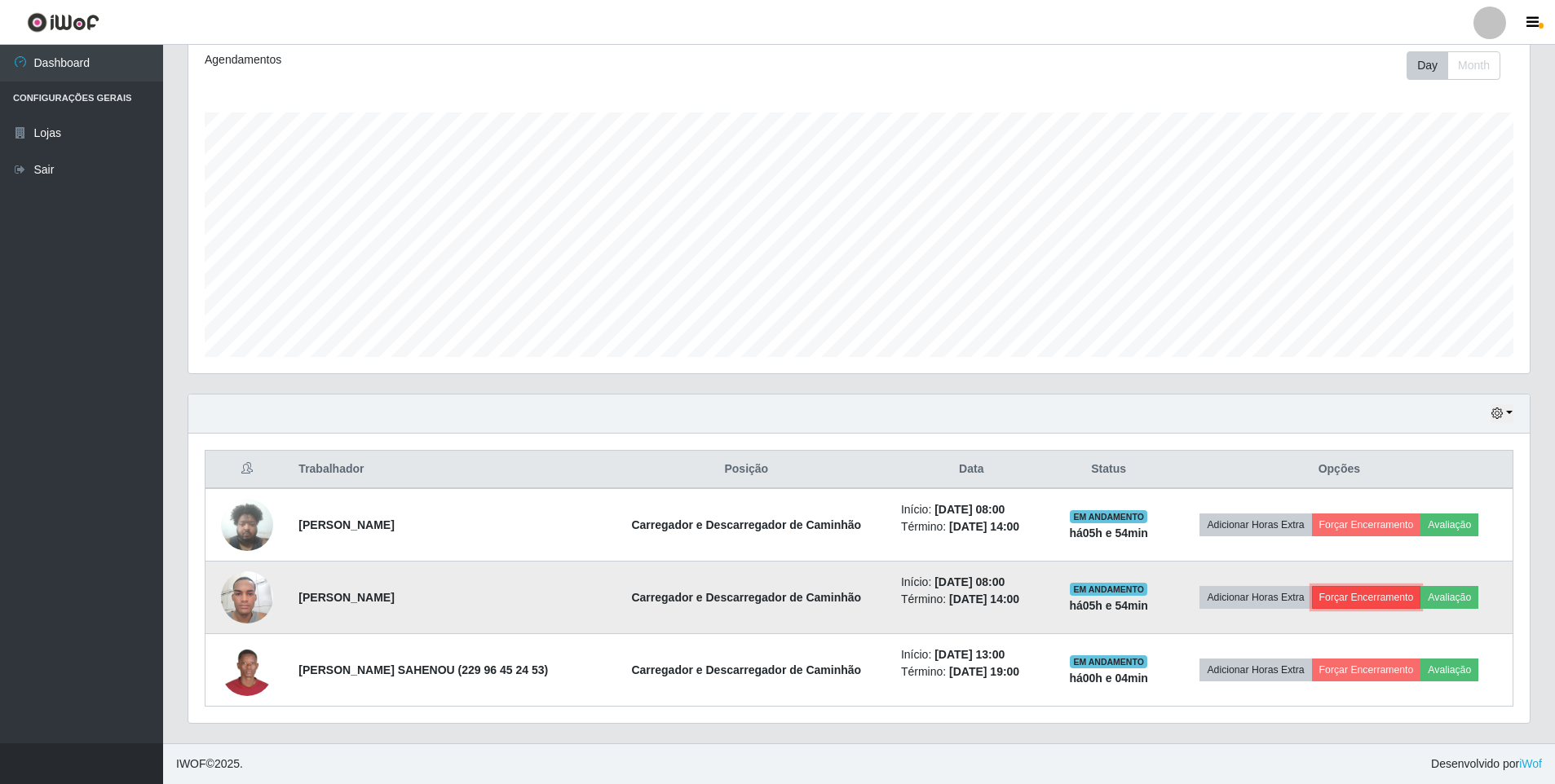
click at [1363, 596] on button "Forçar Encerramento" at bounding box center [1367, 598] width 109 height 23
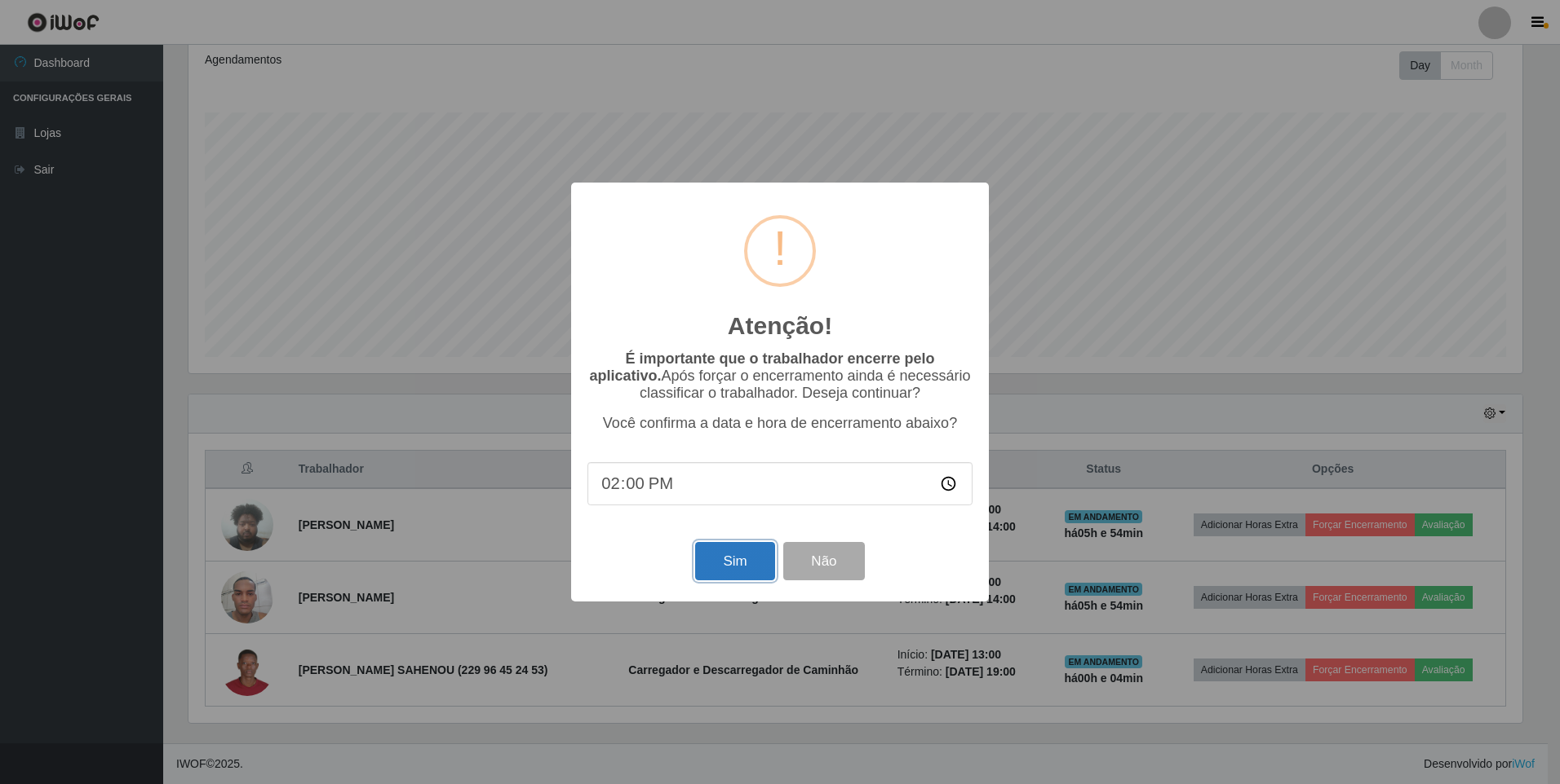
click at [714, 556] on button "Sim" at bounding box center [734, 561] width 79 height 38
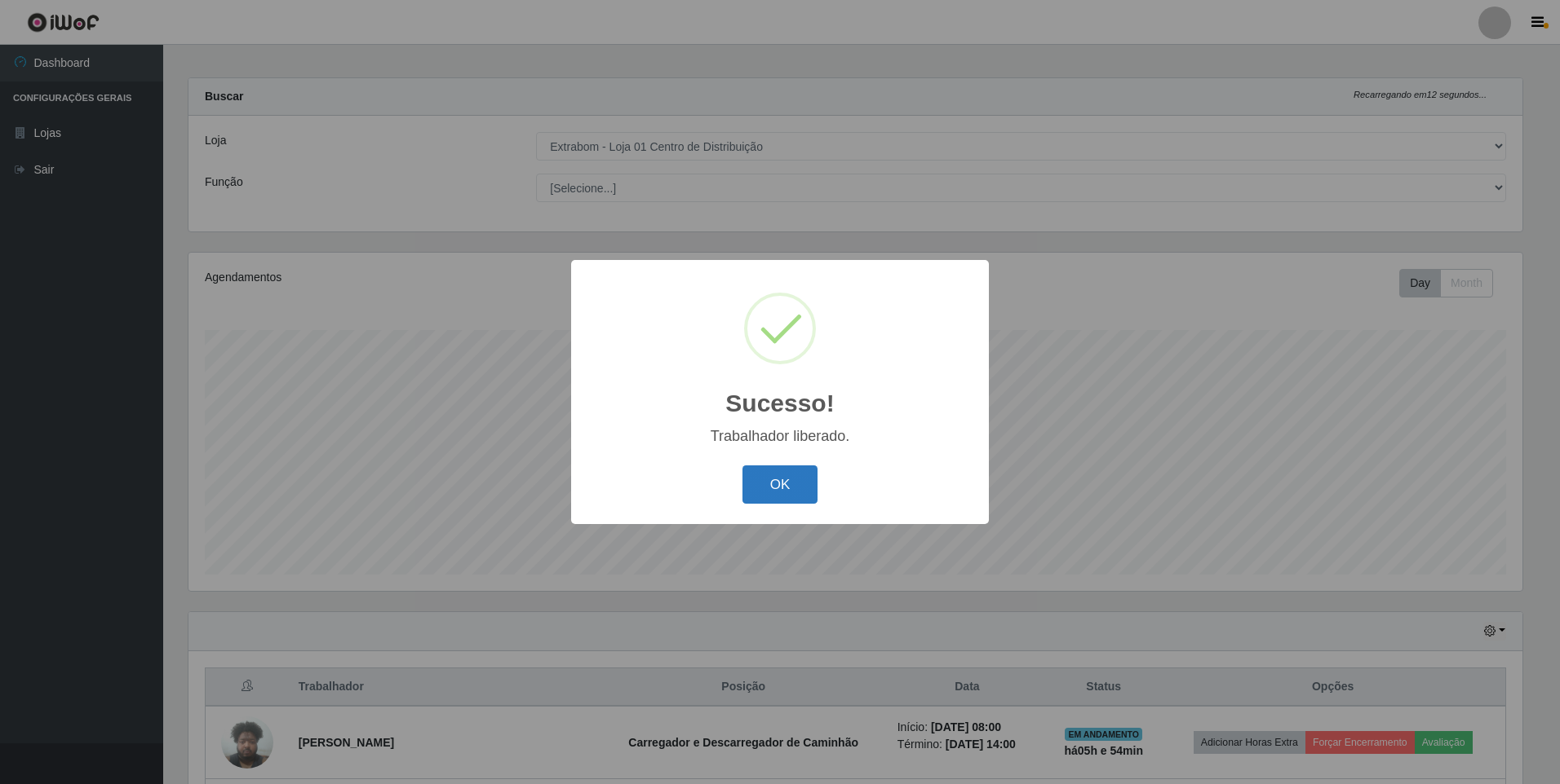
click at [786, 481] on button "OK" at bounding box center [780, 484] width 76 height 38
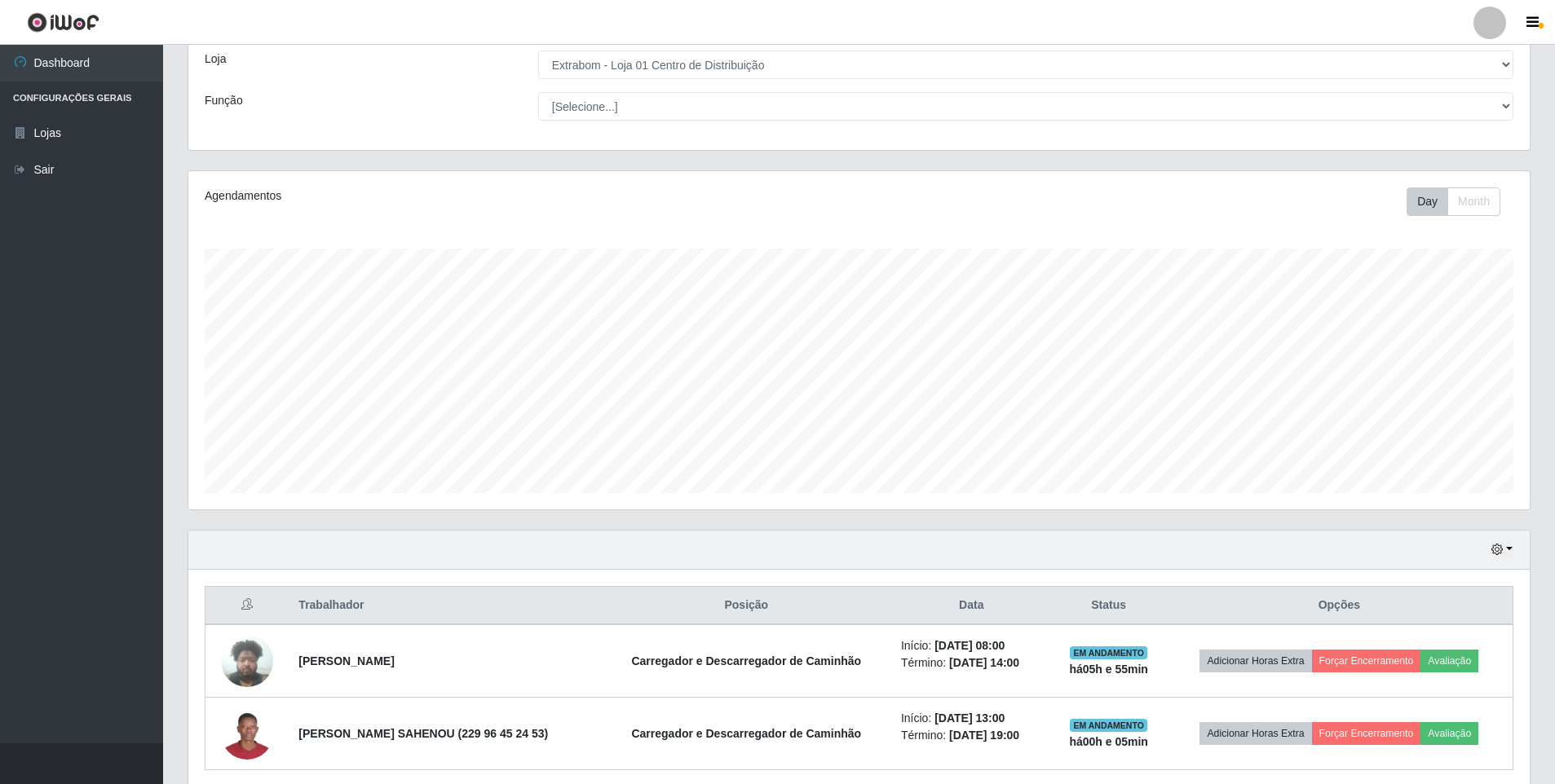
scroll to position [153, 0]
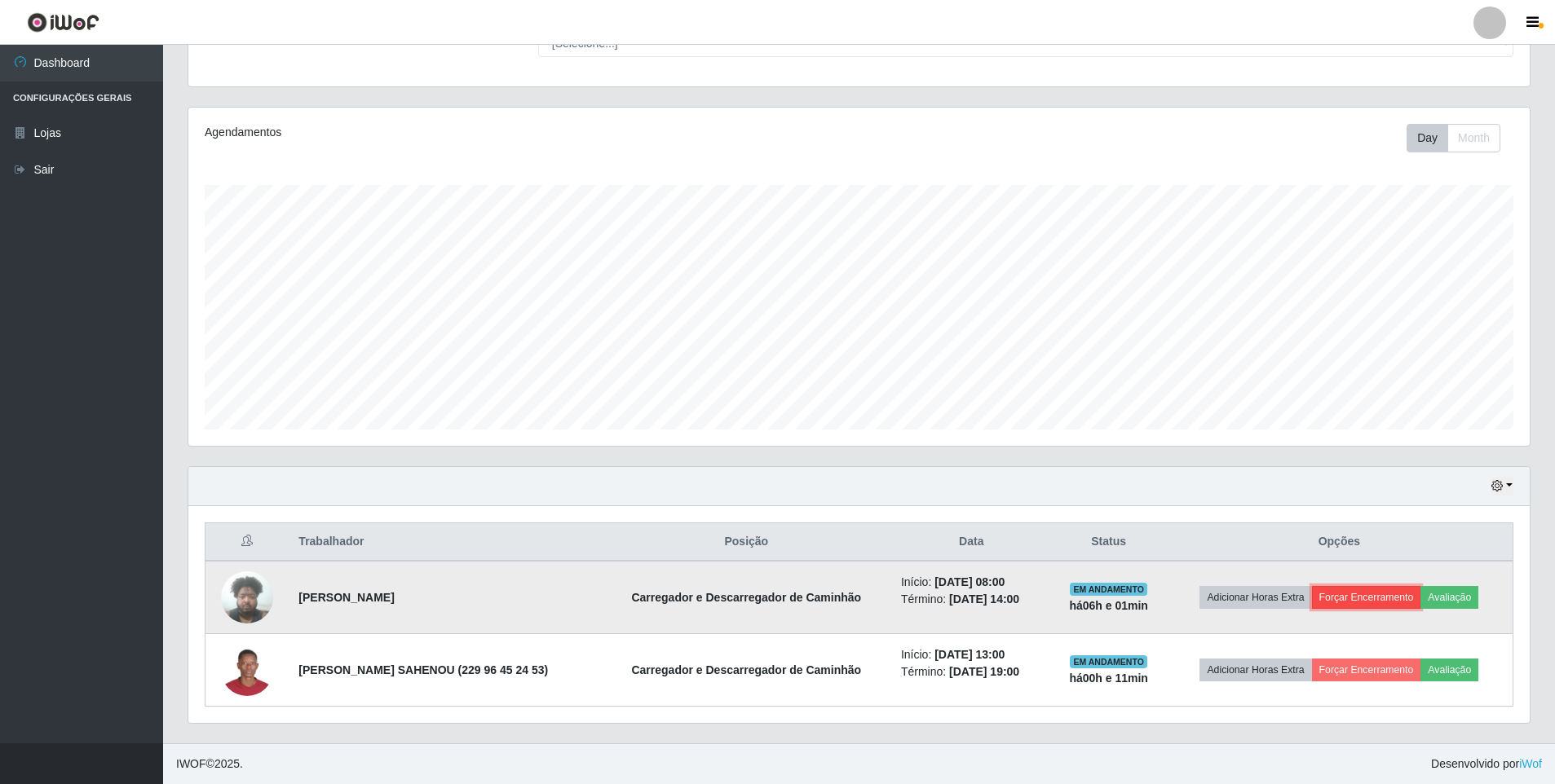
click at [1375, 609] on button "Forçar Encerramento" at bounding box center [1367, 598] width 109 height 23
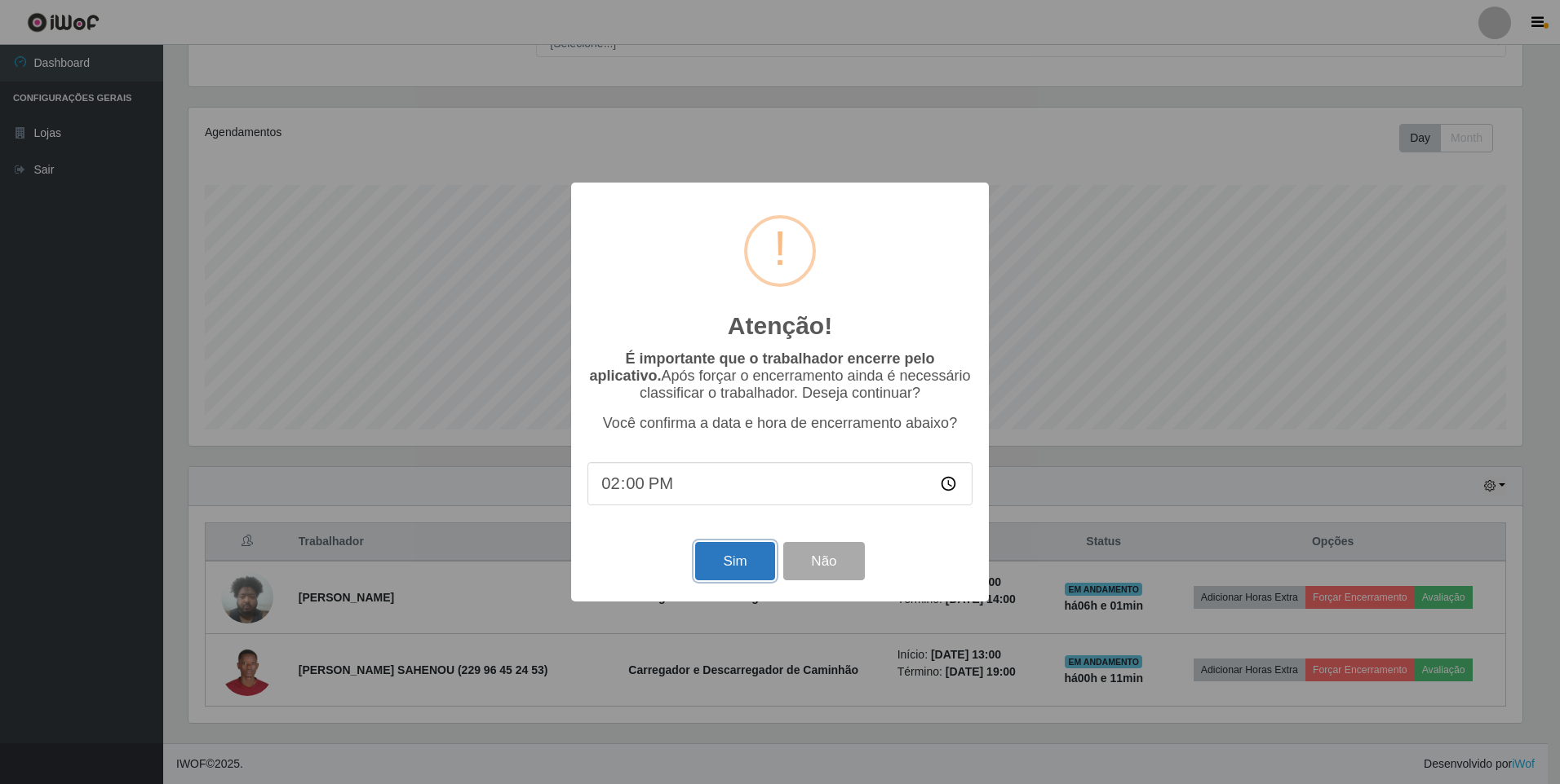
click at [717, 561] on button "Sim" at bounding box center [734, 561] width 79 height 38
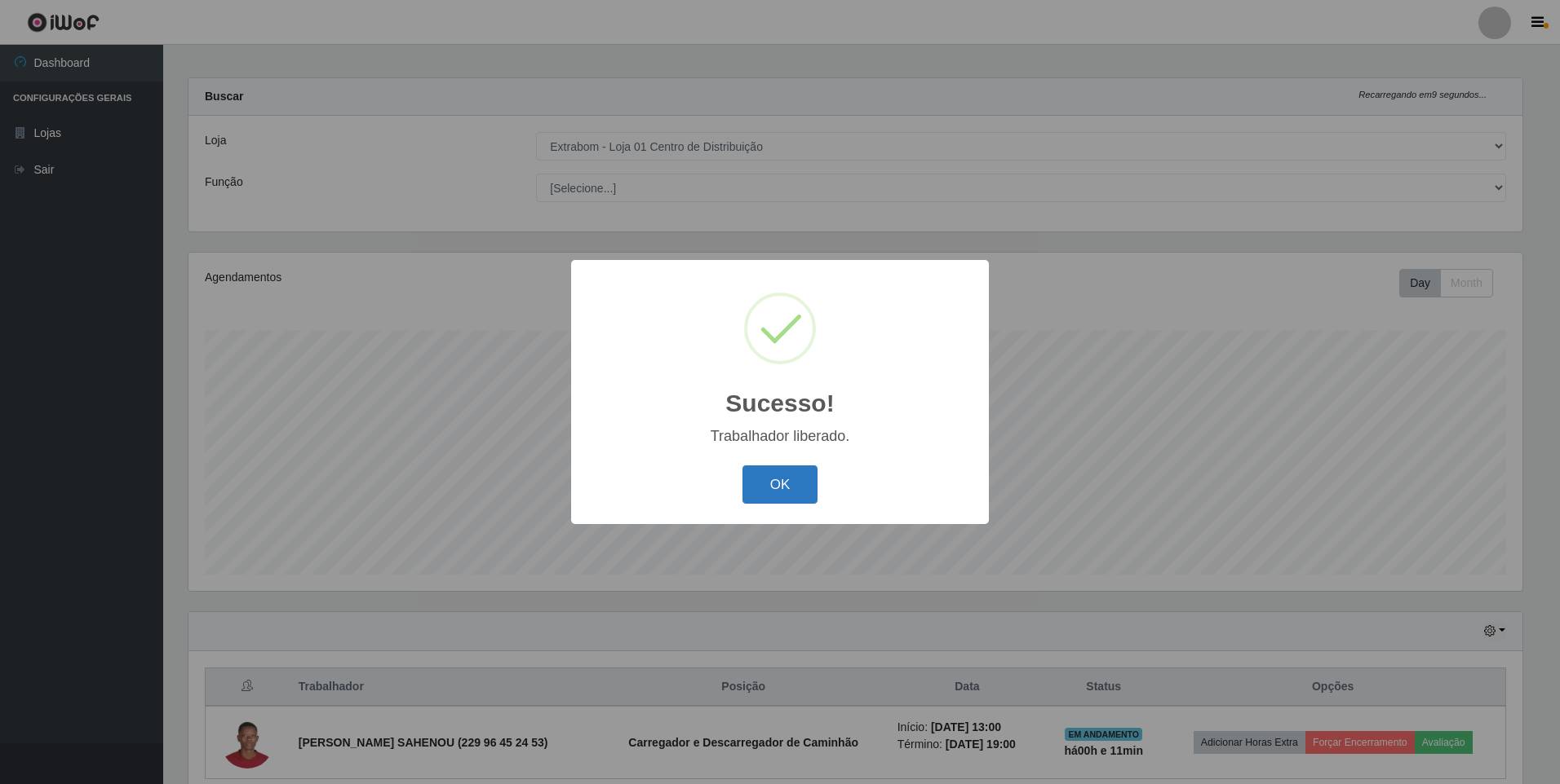
click at [792, 473] on button "OK" at bounding box center [780, 484] width 76 height 38
click at [792, 473] on div "OK Cancel" at bounding box center [780, 485] width 385 height 47
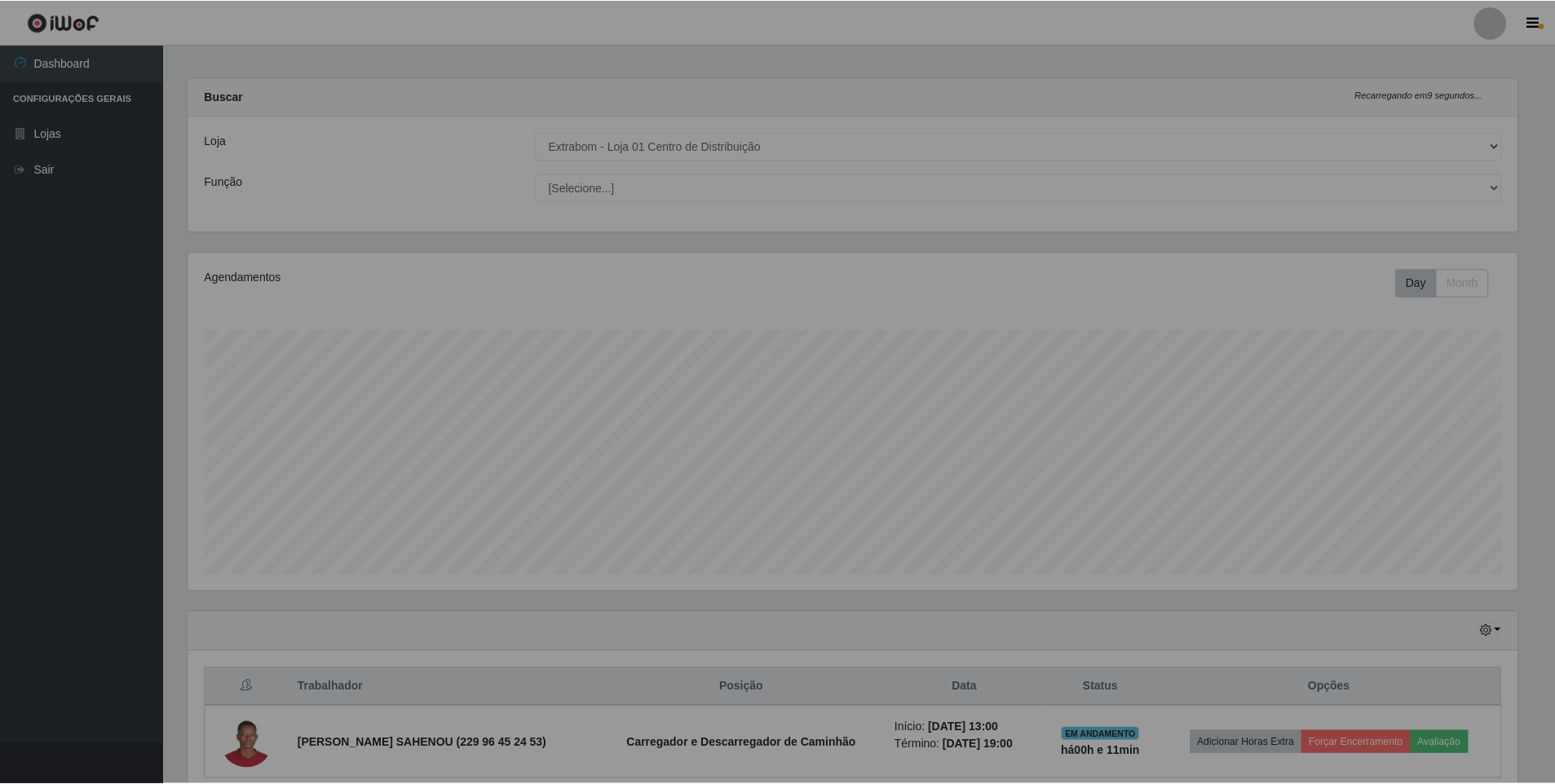
scroll to position [338, 1341]
